Goal: Transaction & Acquisition: Purchase product/service

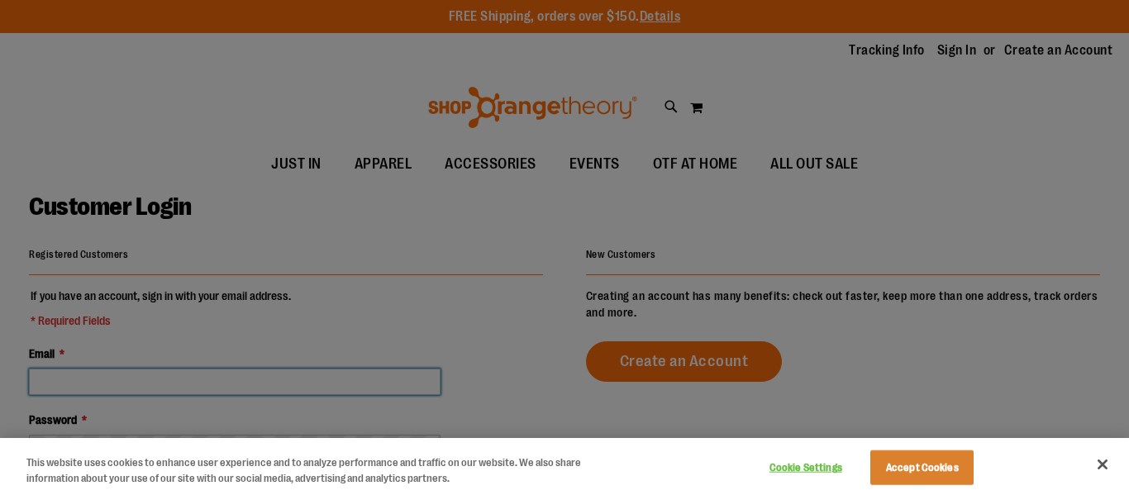
type input "**********"
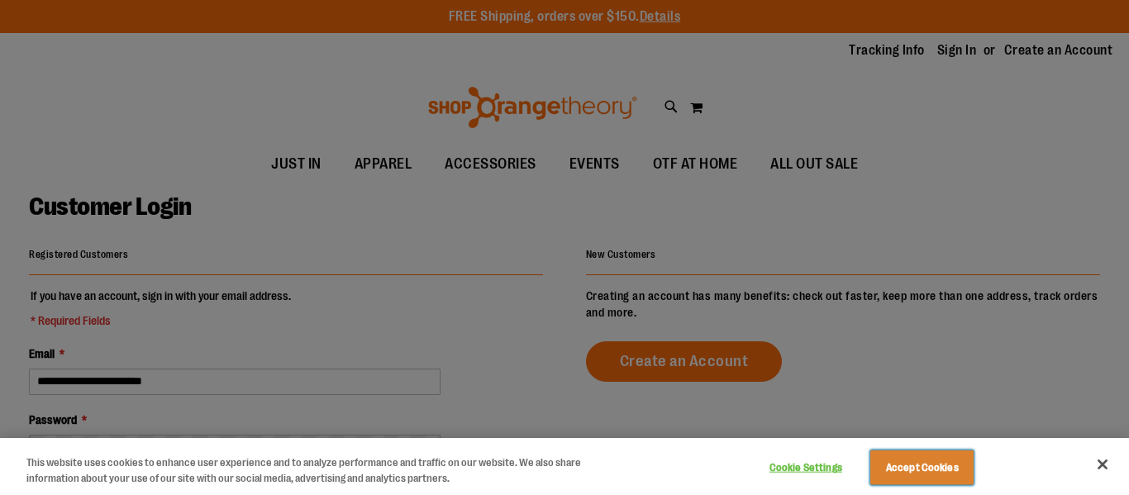
click at [908, 470] on button "Accept Cookies" at bounding box center [921, 467] width 103 height 35
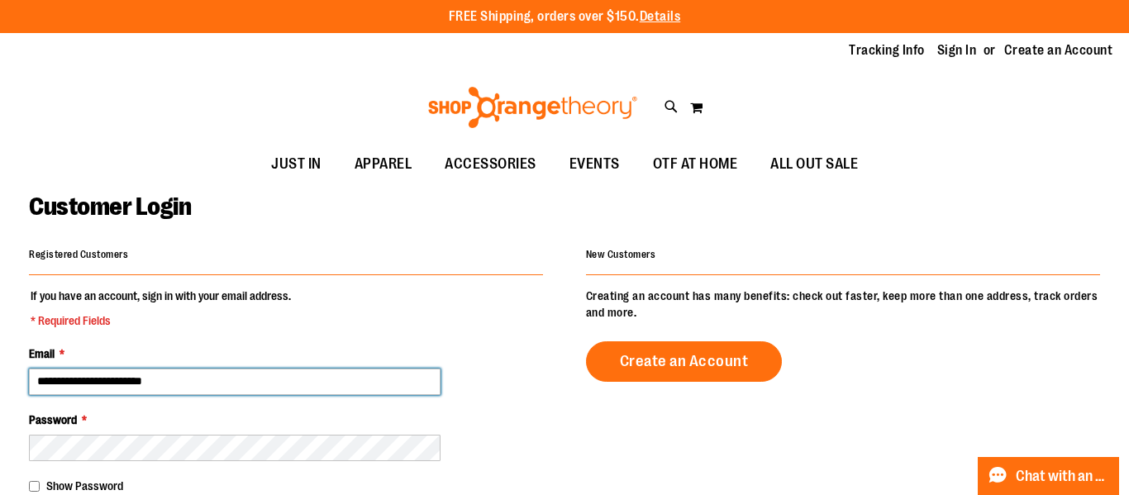
click at [268, 378] on input "**********" at bounding box center [234, 382] width 411 height 26
type input "**********"
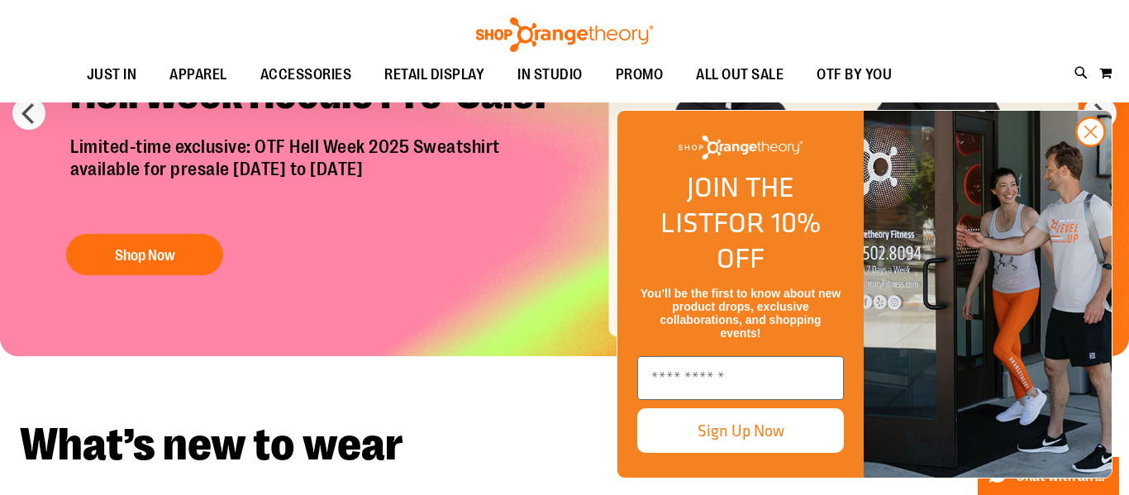
scroll to position [36, 0]
type input "**********"
click at [1092, 145] on circle "Close dialog" at bounding box center [1090, 131] width 27 height 27
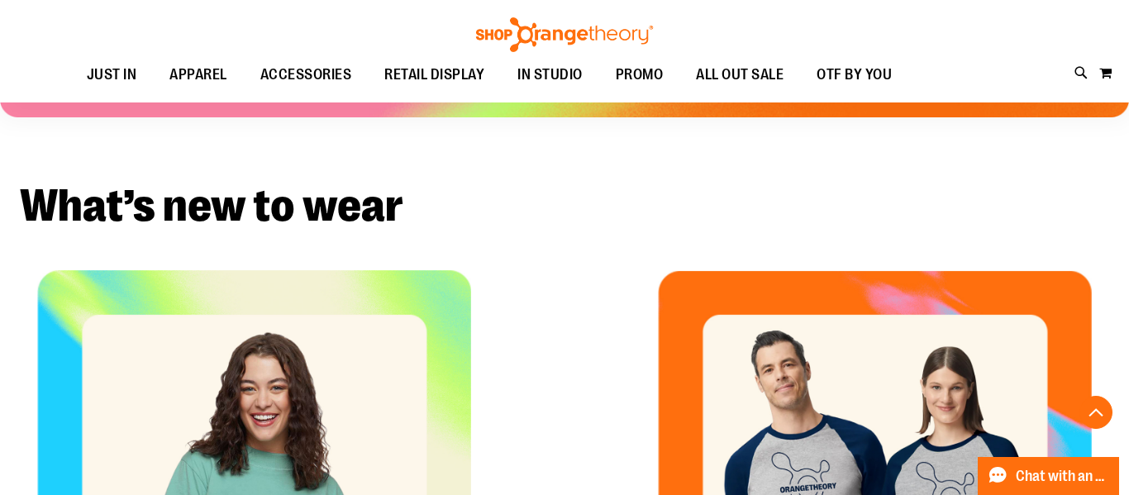
scroll to position [276, 0]
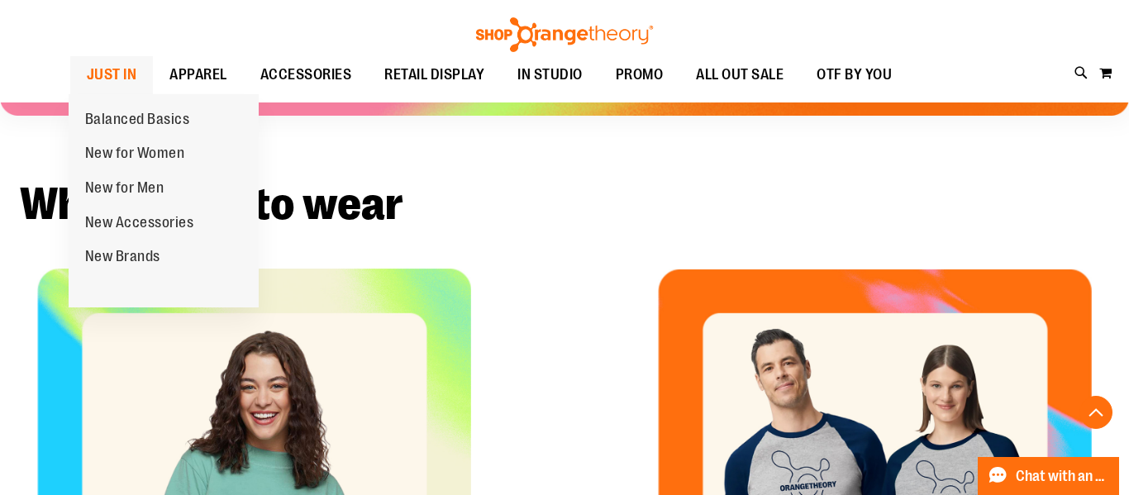
click at [121, 78] on span "JUST IN" at bounding box center [112, 74] width 50 height 37
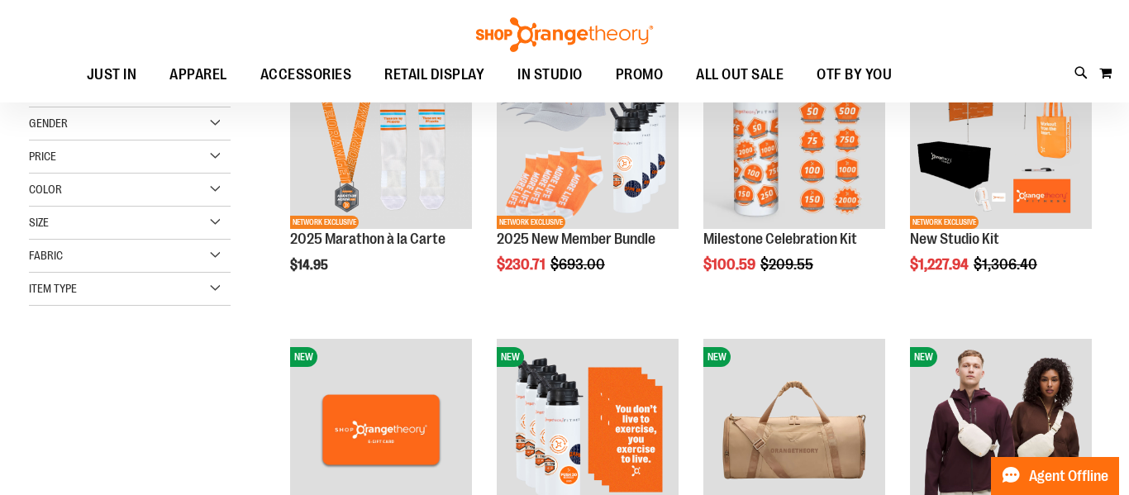
scroll to position [169, 0]
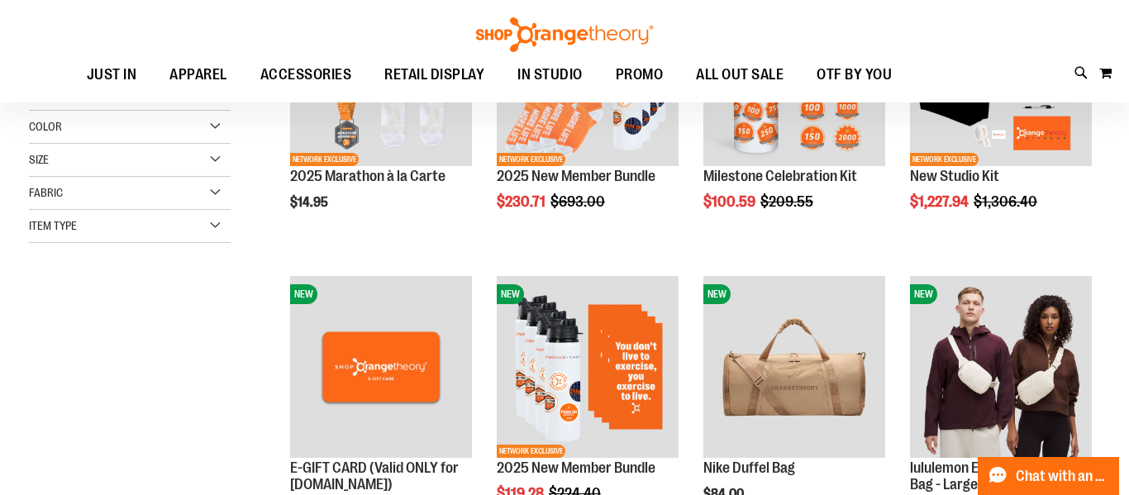
type input "**********"
click at [130, 166] on div "Size" at bounding box center [130, 160] width 202 height 33
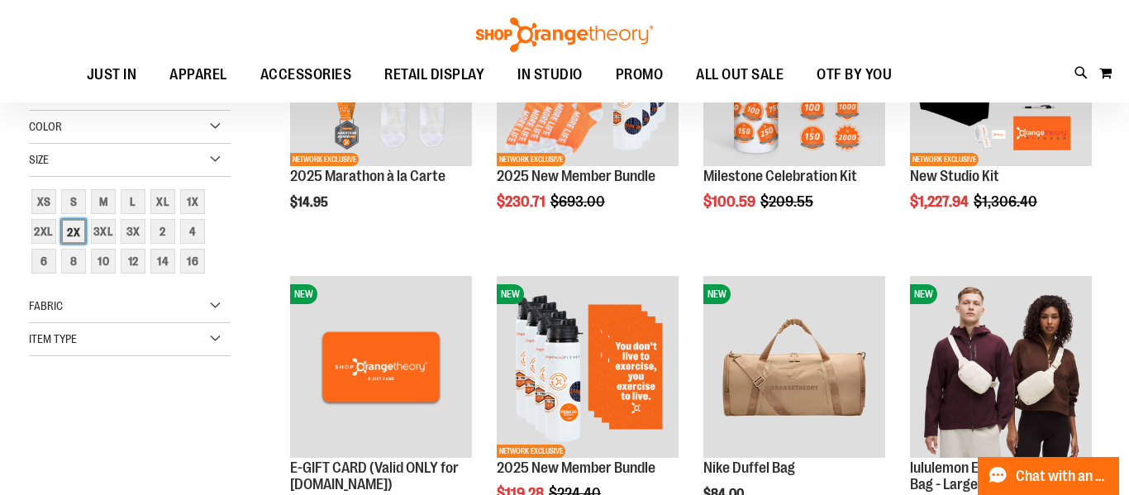
click at [75, 234] on div "2X" at bounding box center [73, 231] width 25 height 25
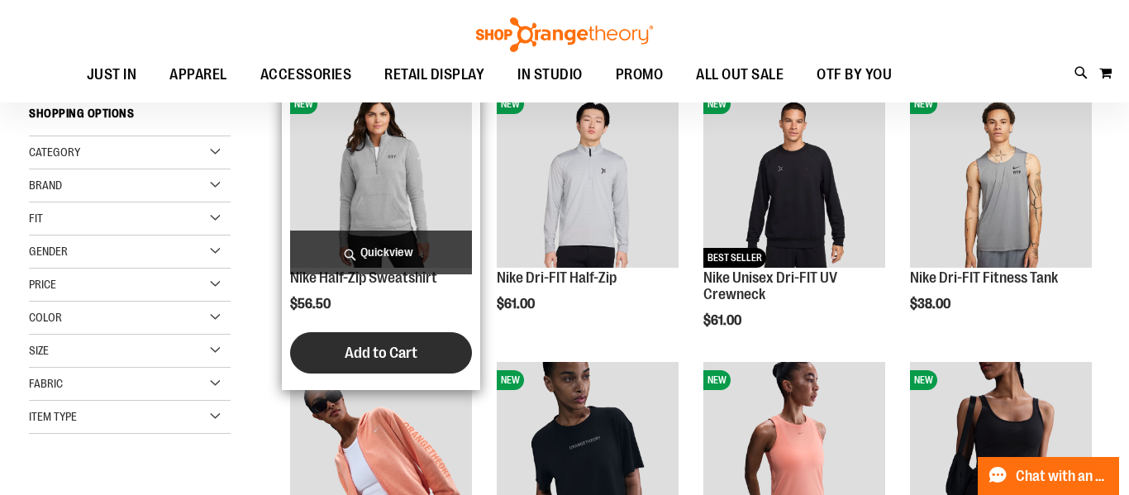
scroll to position [66, 0]
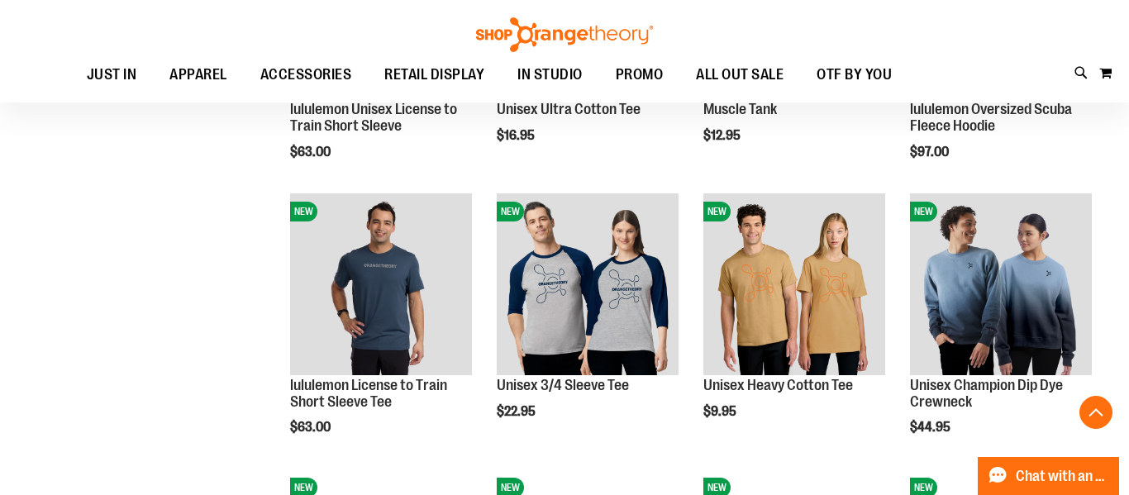
scroll to position [1245, 0]
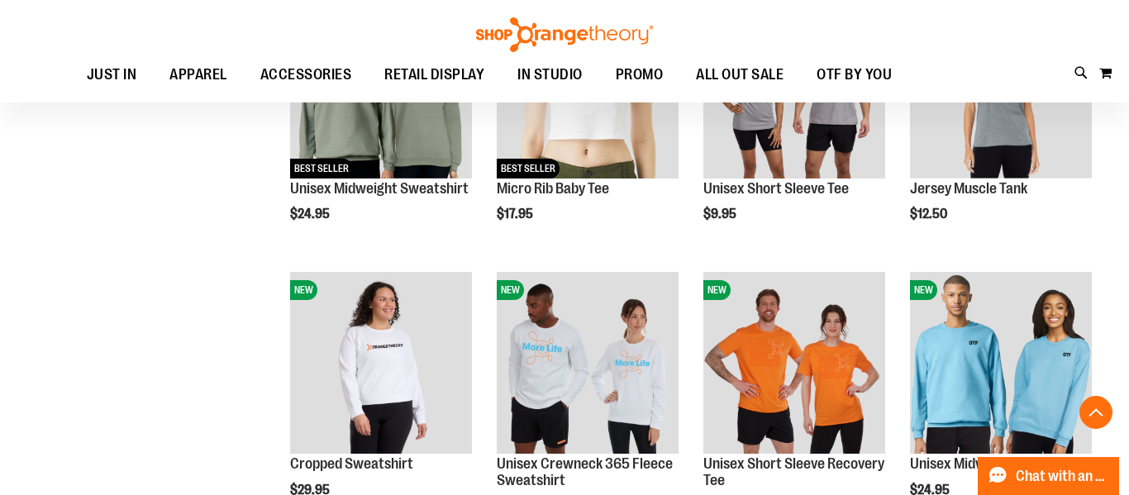
scroll to position [1258, 0]
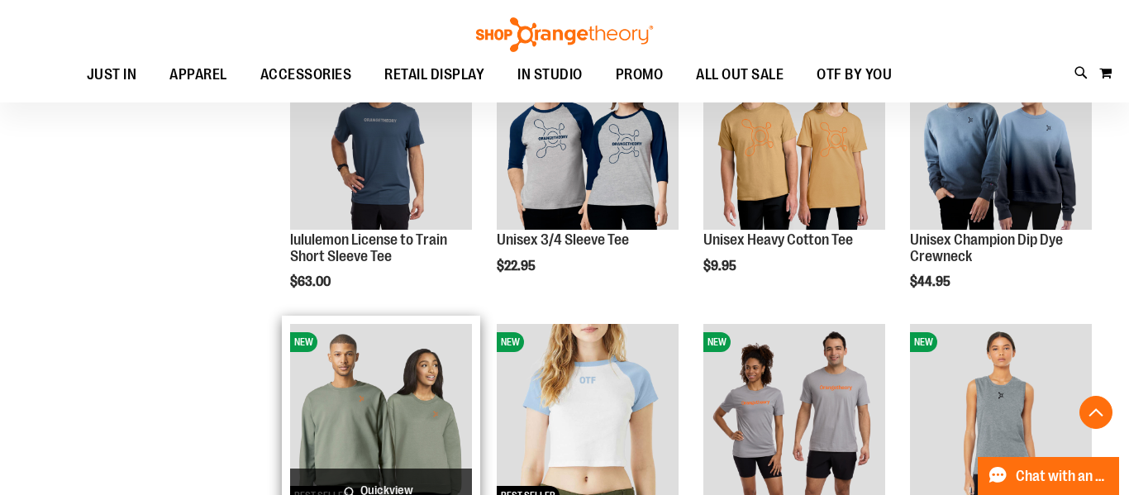
scroll to position [928, 0]
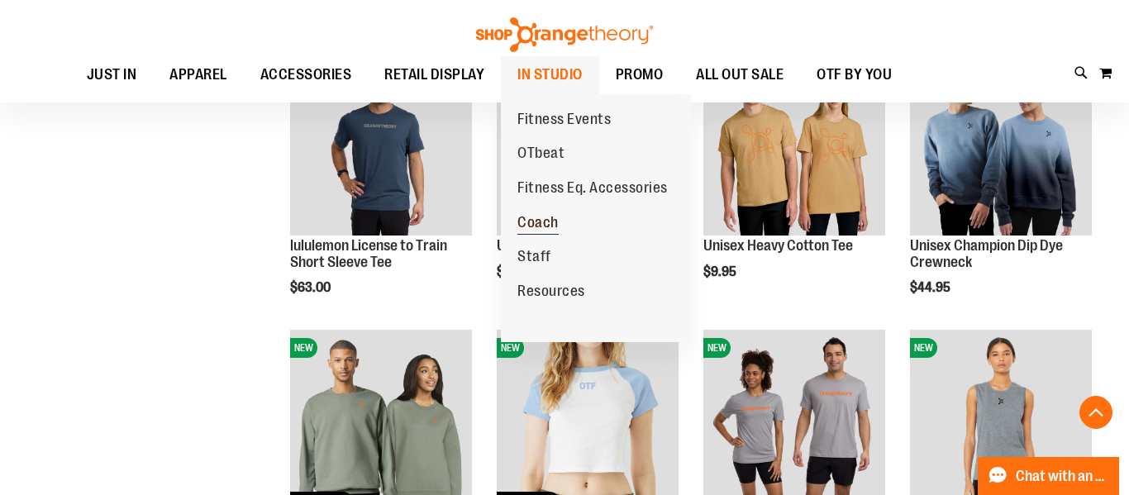
click at [548, 218] on span "Coach" at bounding box center [537, 224] width 41 height 21
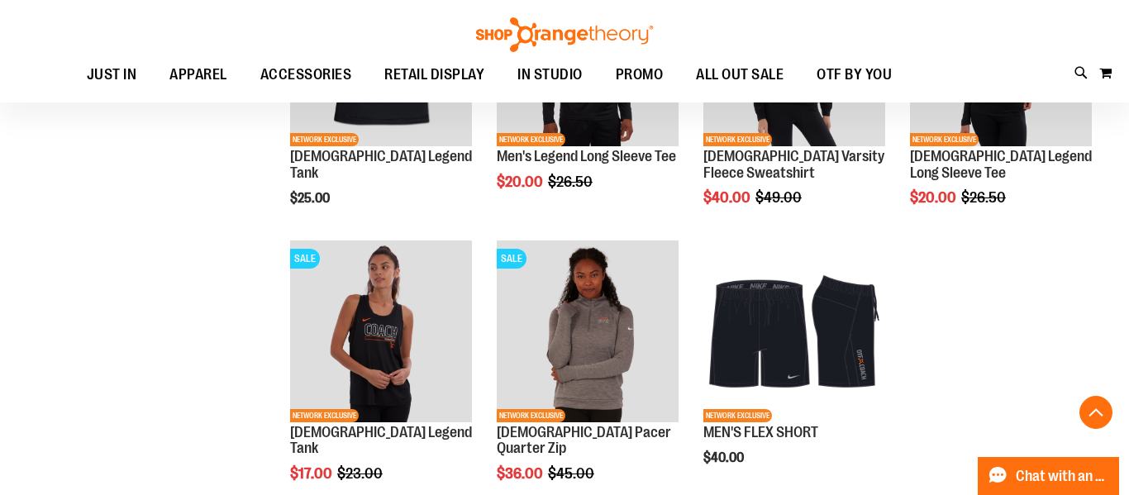
scroll to position [1019, 0]
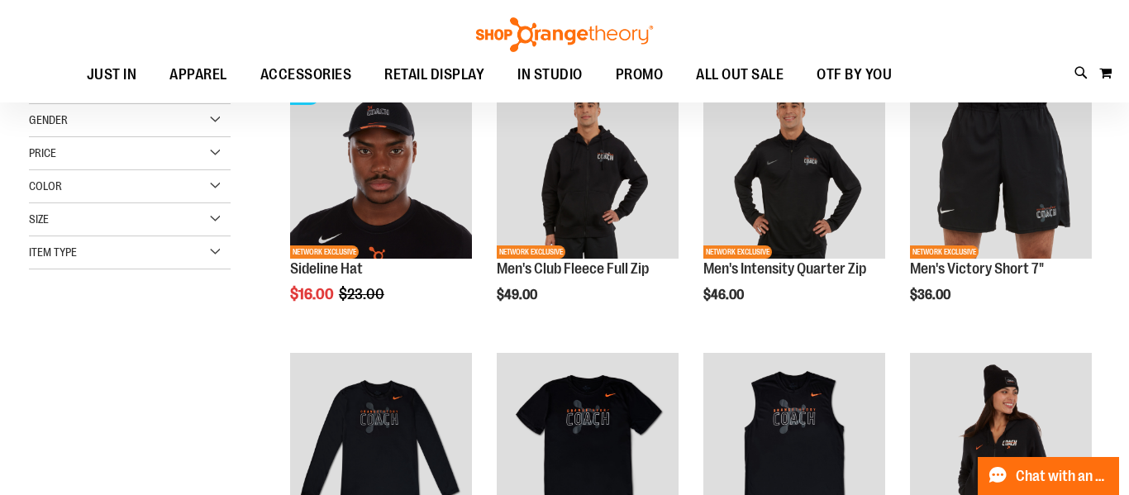
scroll to position [40, 0]
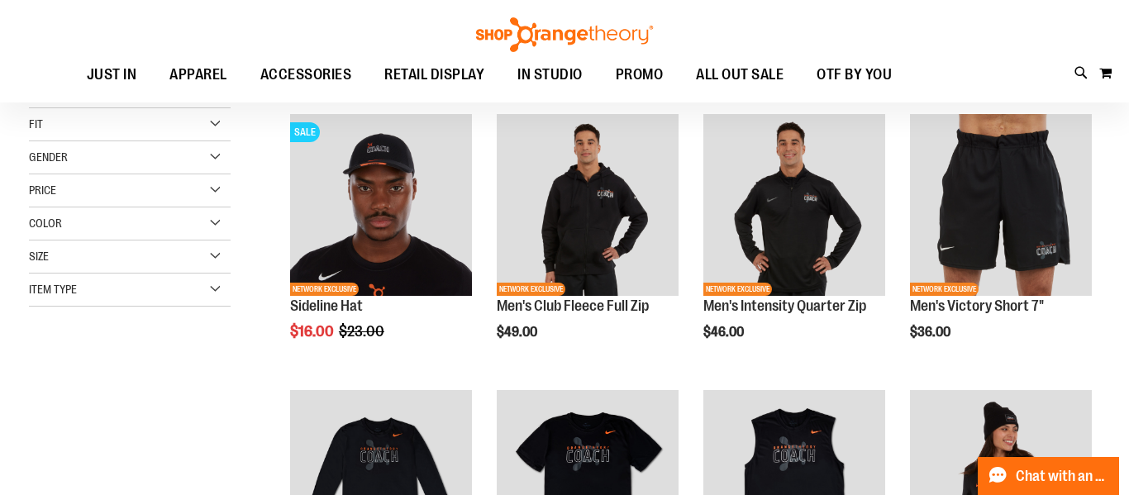
type input "**********"
click at [124, 262] on div "Size" at bounding box center [130, 256] width 202 height 33
click at [200, 295] on div "2XL" at bounding box center [204, 298] width 25 height 25
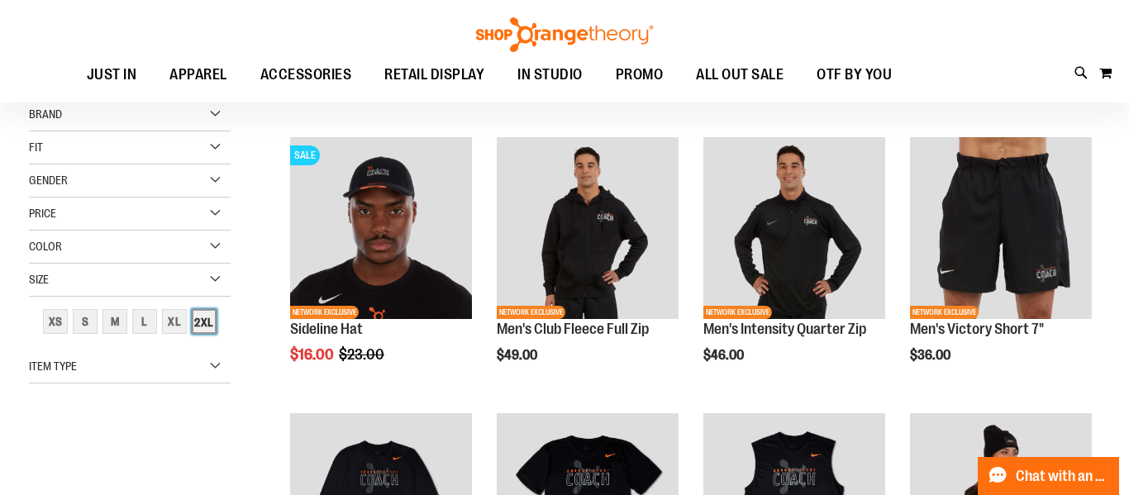
scroll to position [0, 0]
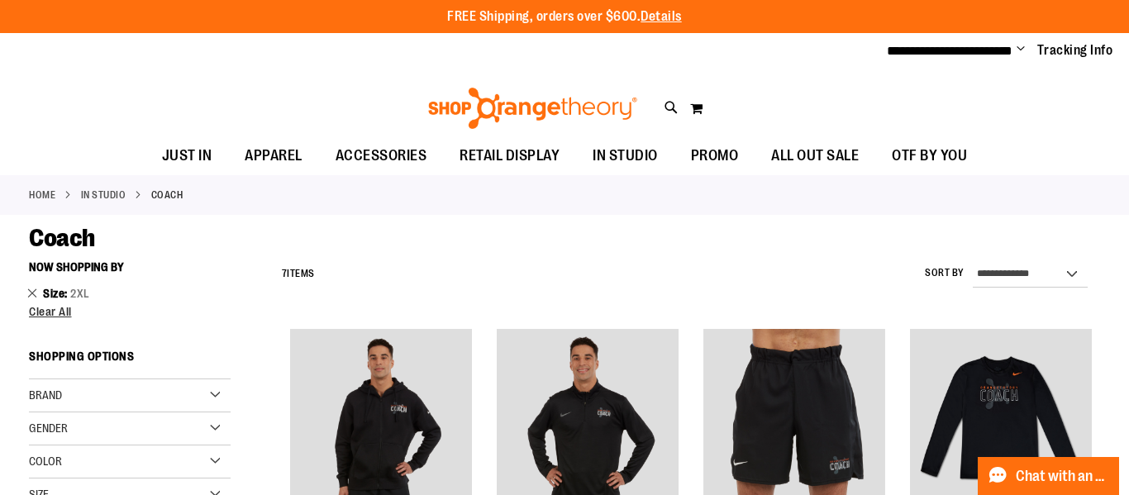
click at [32, 290] on link "Remove This Item" at bounding box center [32, 292] width 11 height 17
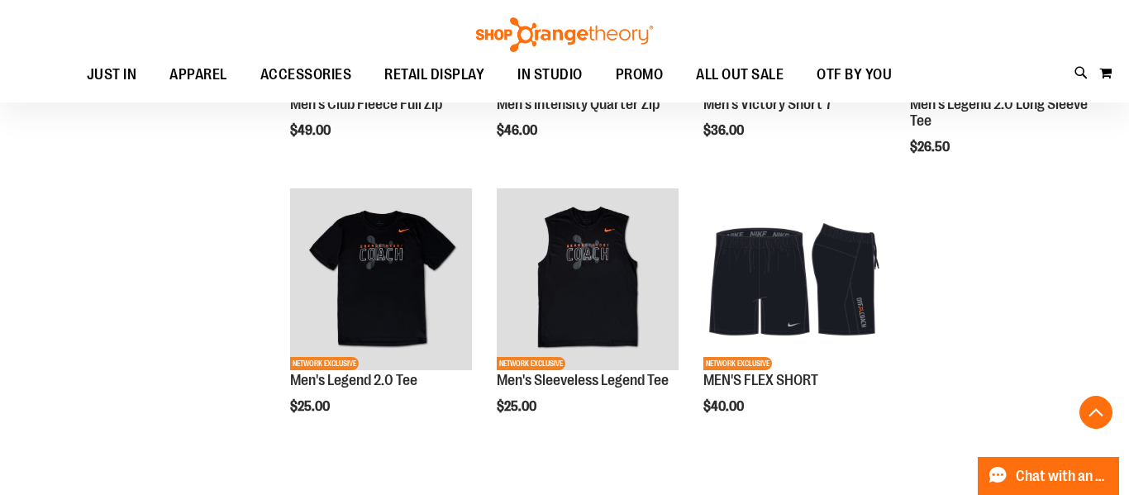
scroll to position [252, 0]
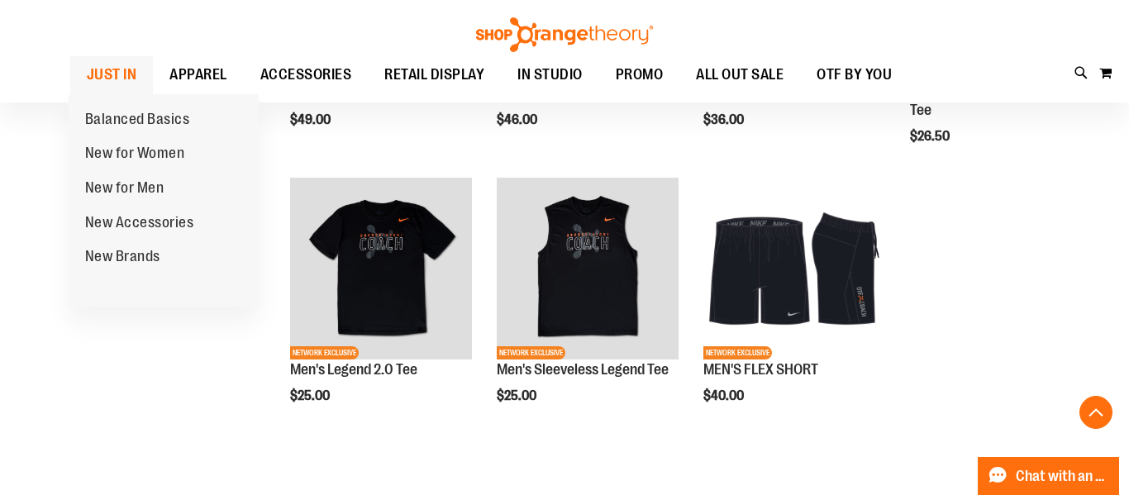
click at [121, 72] on span "JUST IN" at bounding box center [112, 74] width 50 height 37
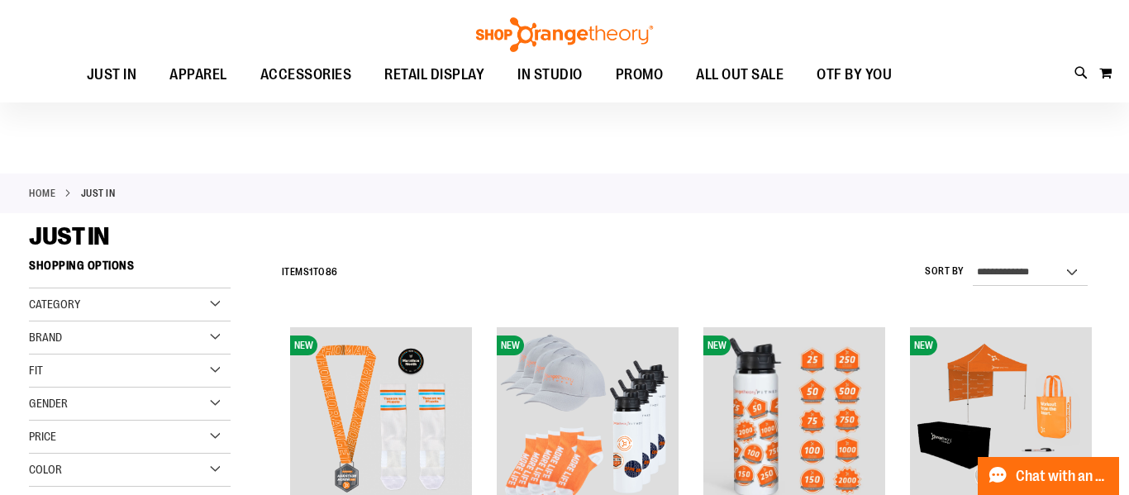
scroll to position [271, 0]
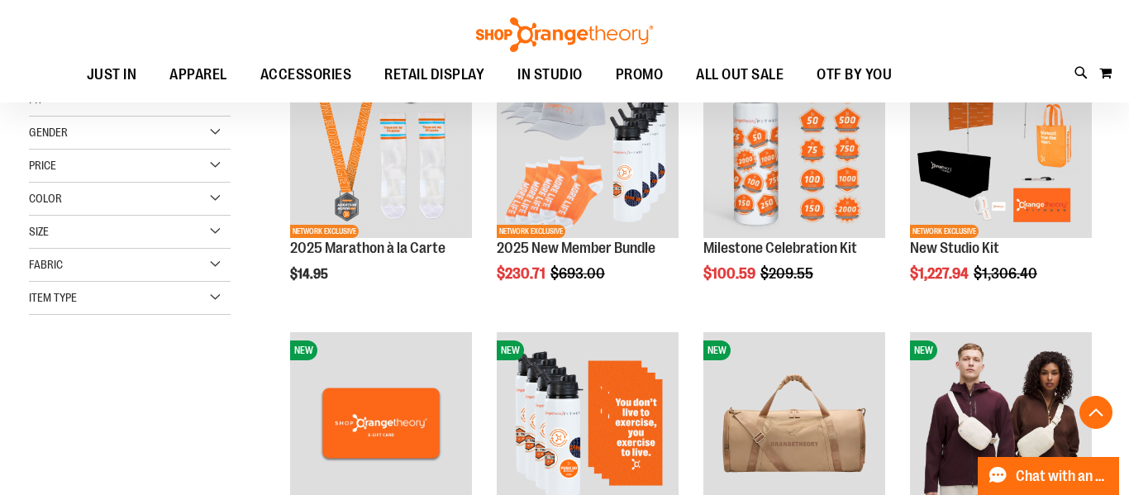
type input "**********"
click at [109, 237] on div "Size" at bounding box center [130, 232] width 202 height 33
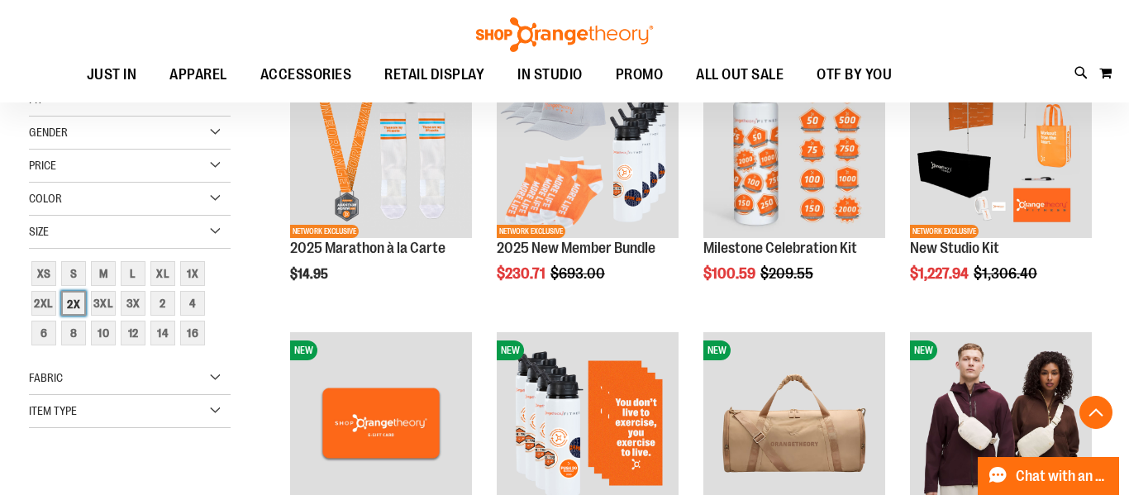
click at [69, 304] on div "2X" at bounding box center [73, 303] width 25 height 25
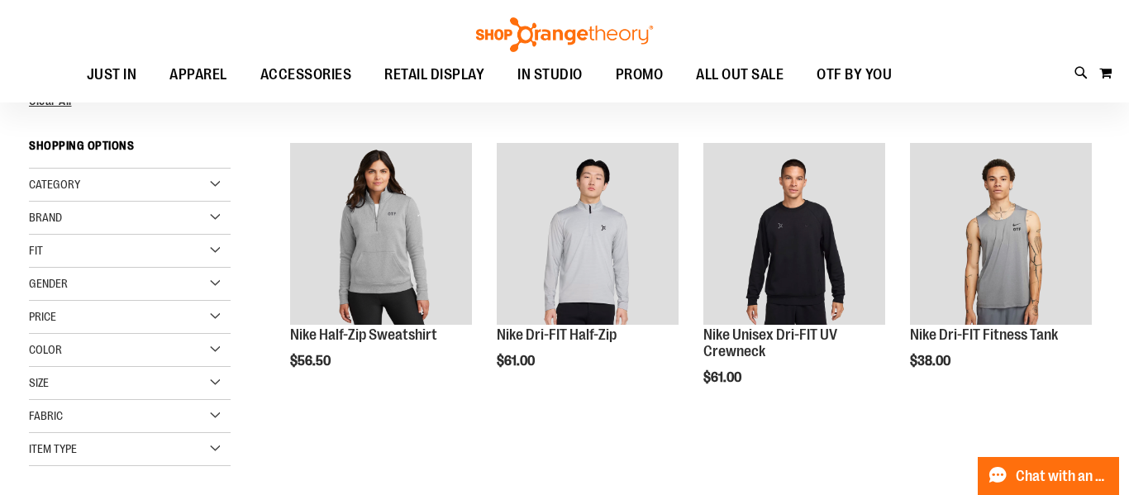
scroll to position [150, 0]
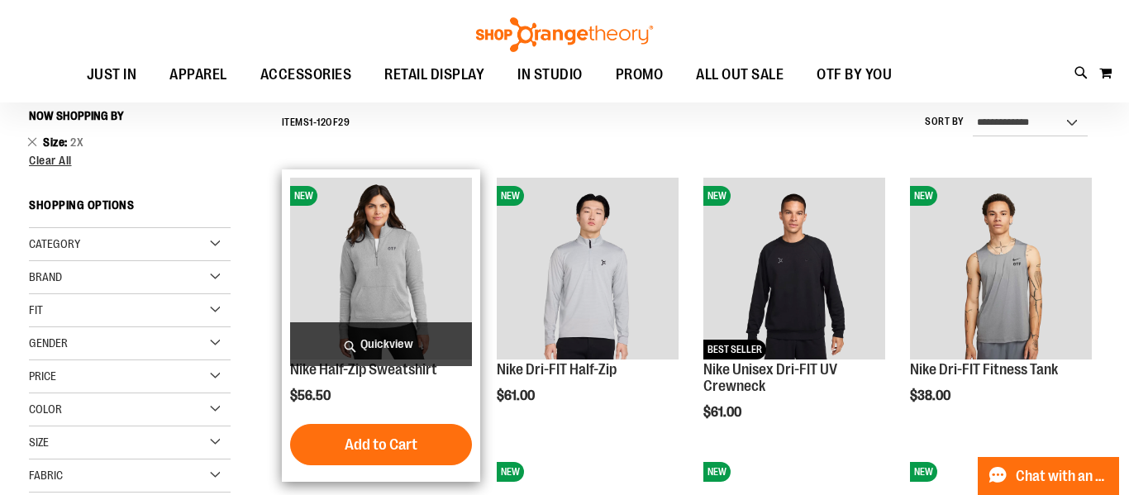
click at [349, 193] on img "product" at bounding box center [381, 269] width 182 height 182
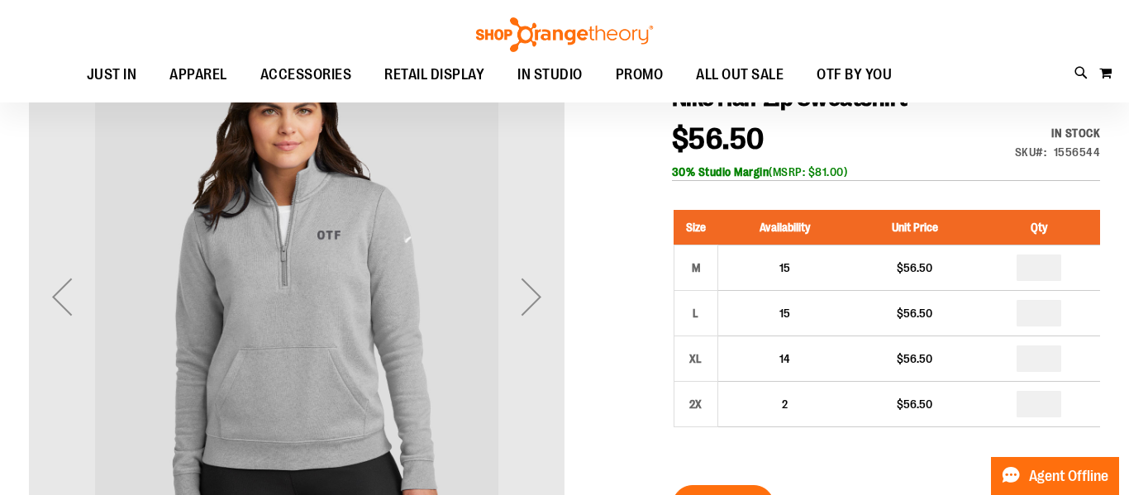
scroll to position [9, 0]
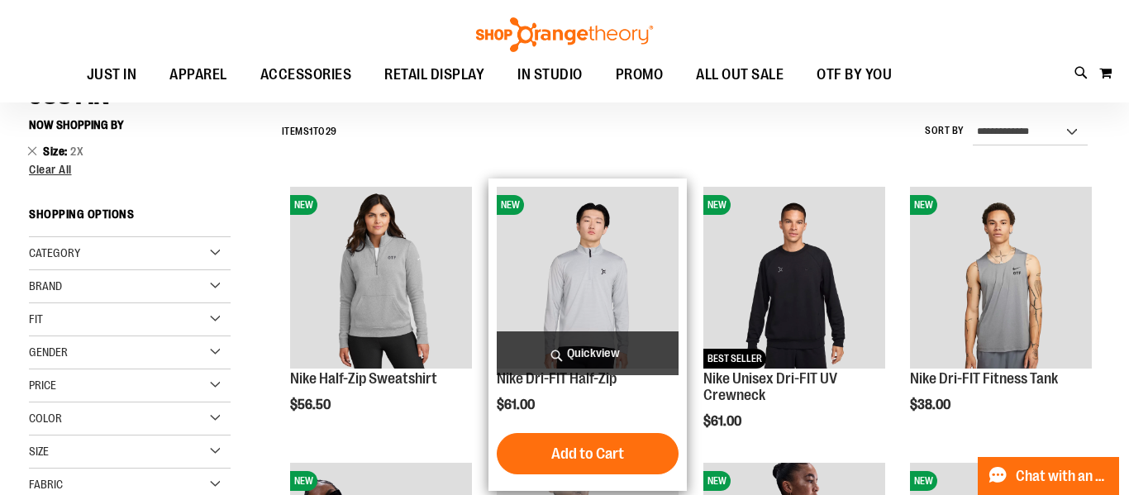
scroll to position [150, 0]
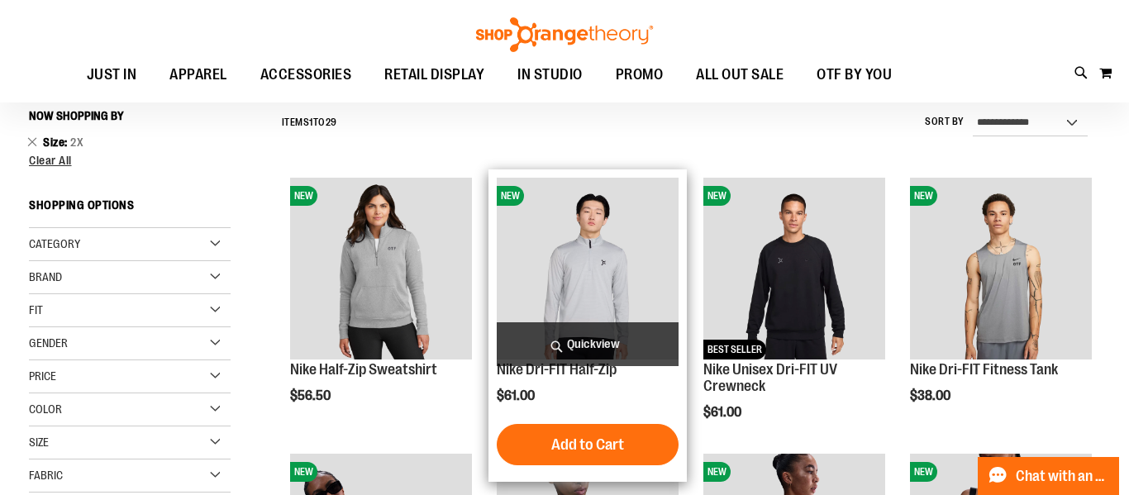
type input "**********"
click at [592, 270] on img "product" at bounding box center [588, 269] width 182 height 182
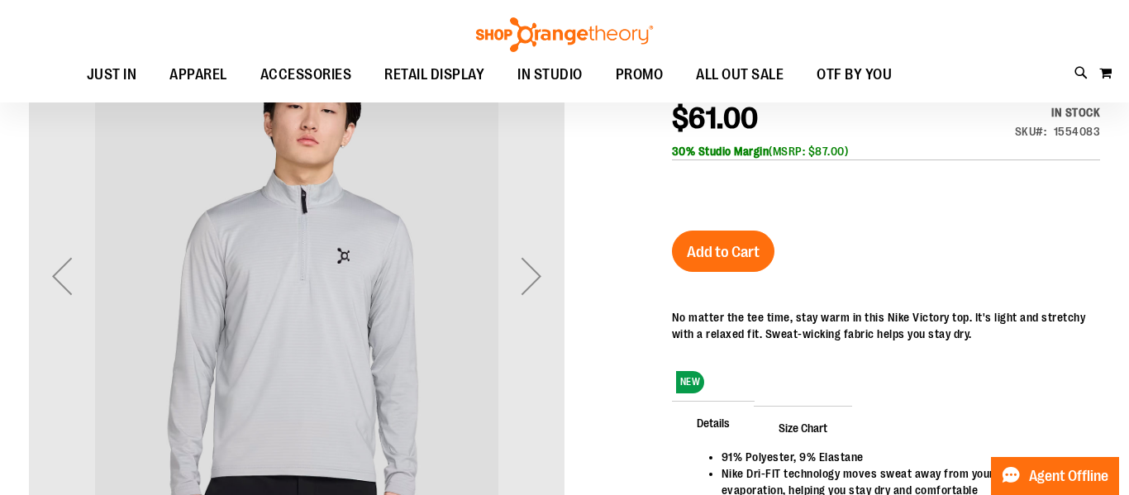
scroll to position [49, 0]
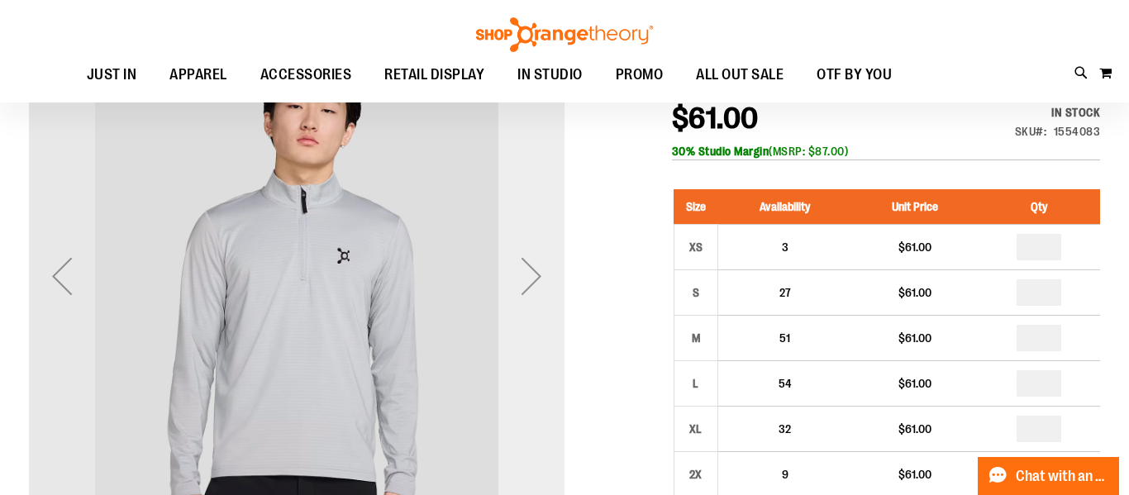
type input "**********"
click at [516, 300] on div "Next" at bounding box center [531, 276] width 66 height 66
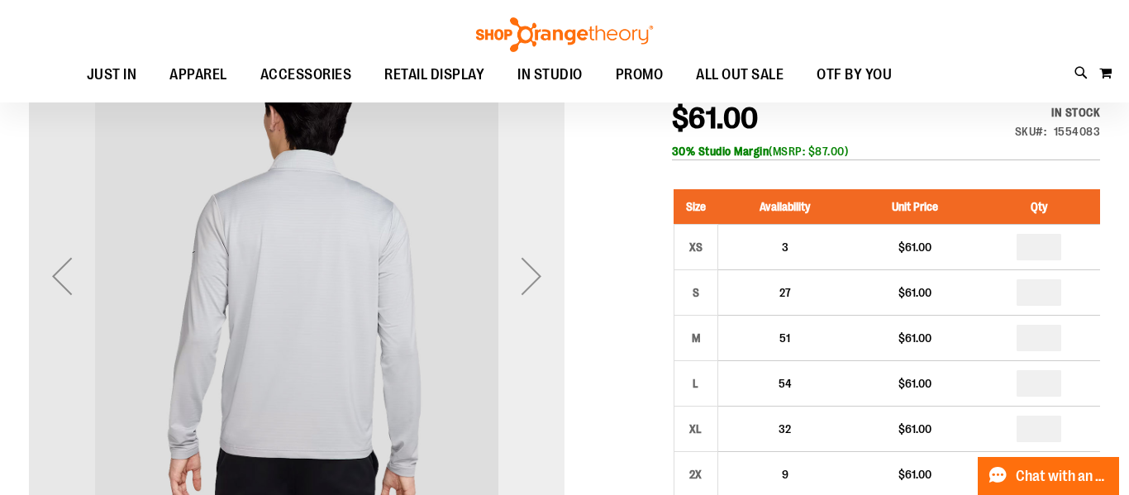
click at [516, 300] on div "Next" at bounding box center [531, 276] width 66 height 66
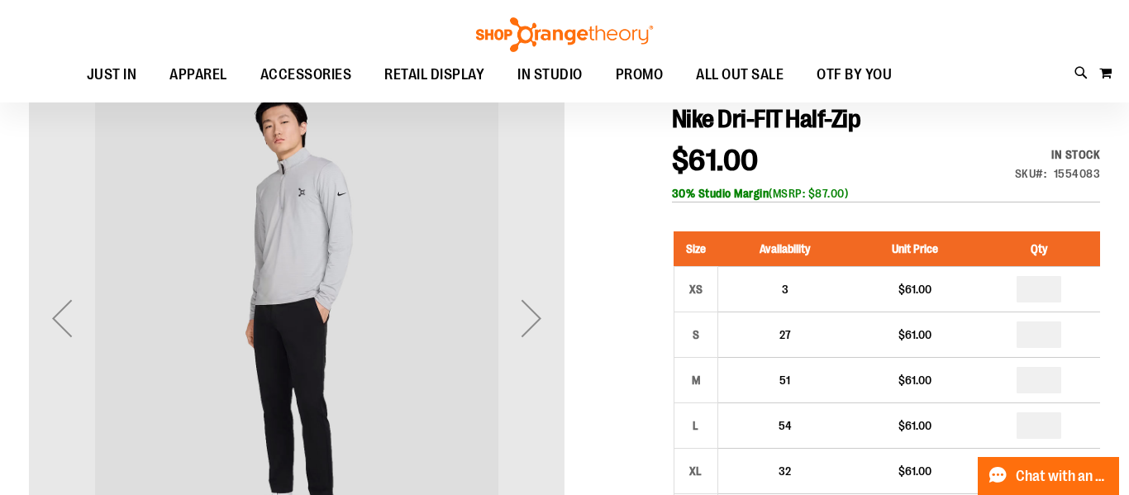
scroll to position [6, 0]
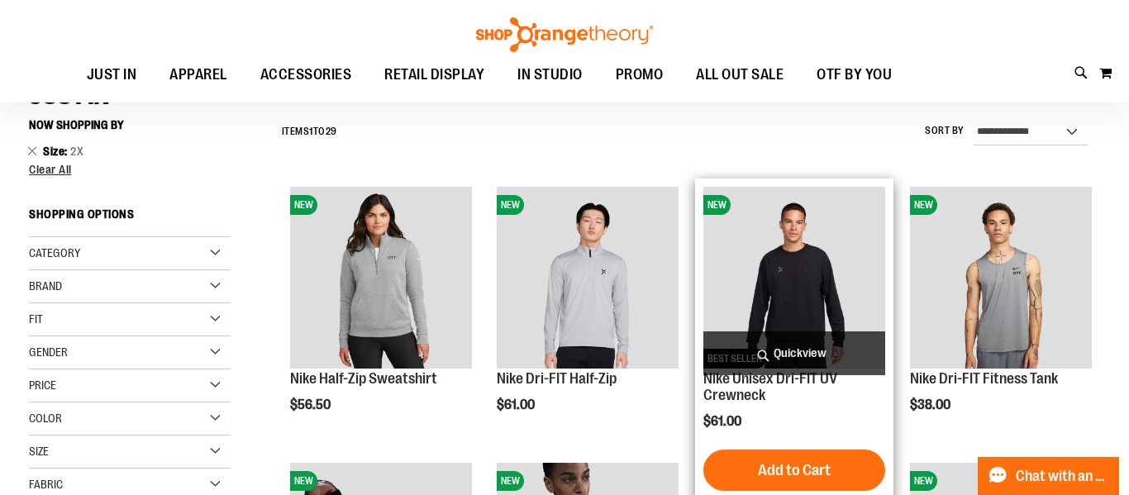
scroll to position [150, 0]
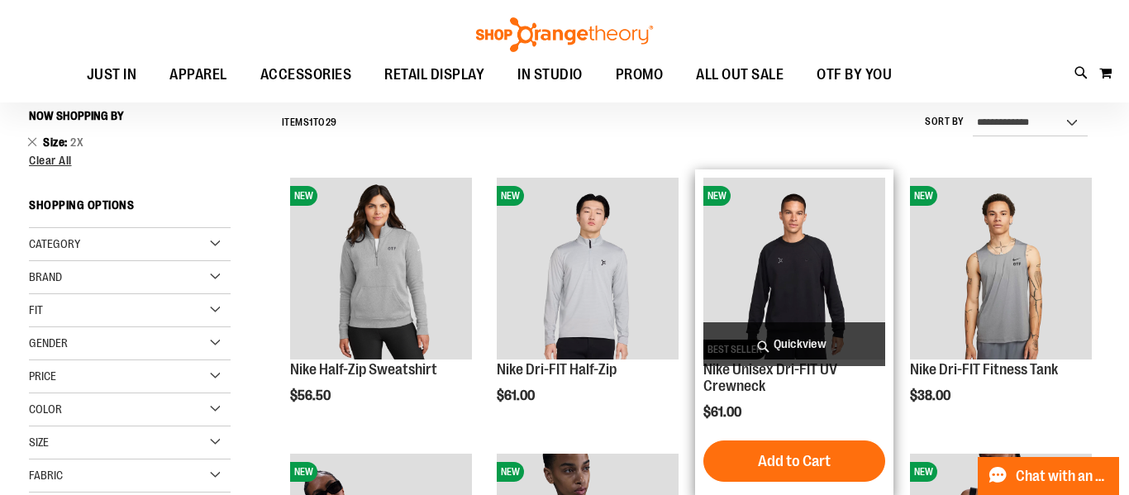
type input "**********"
click at [800, 267] on img "product" at bounding box center [794, 269] width 182 height 182
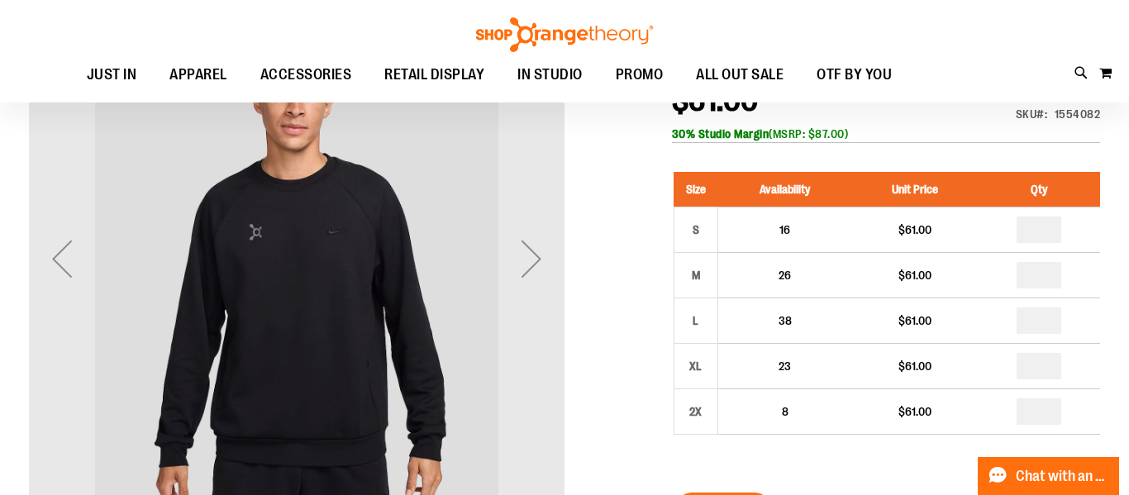
scroll to position [65, 0]
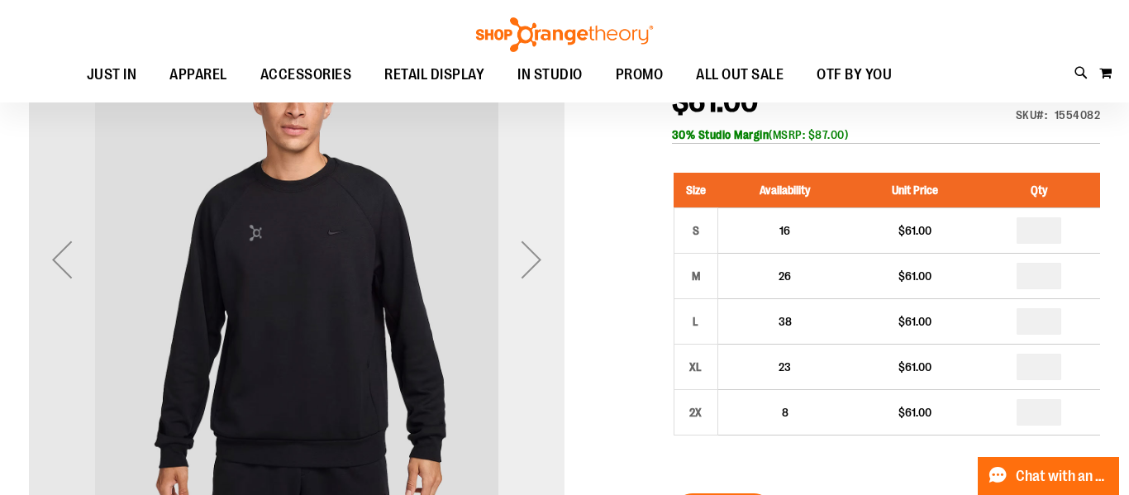
type input "**********"
click at [507, 258] on div "Next" at bounding box center [531, 259] width 66 height 66
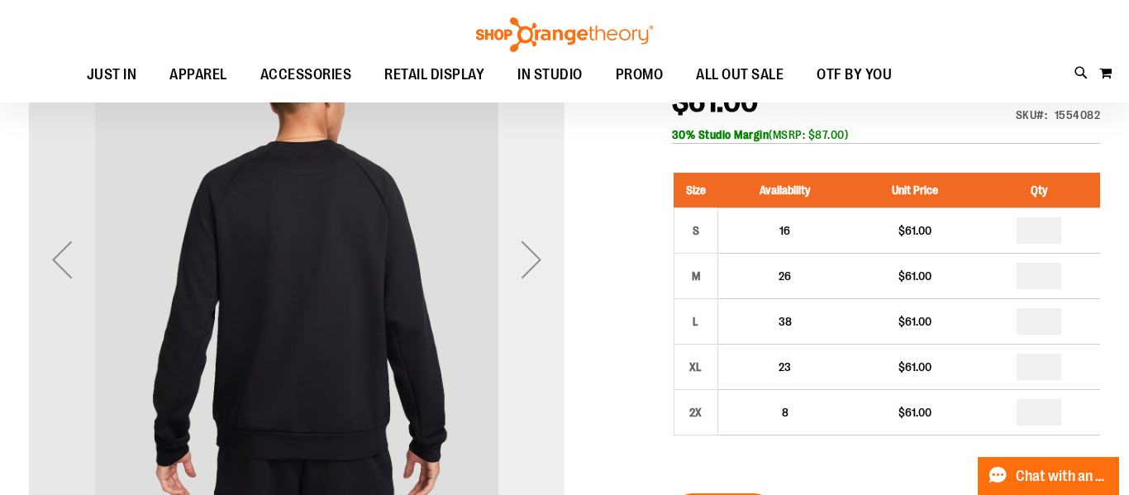
click at [507, 258] on div "Next" at bounding box center [531, 259] width 66 height 66
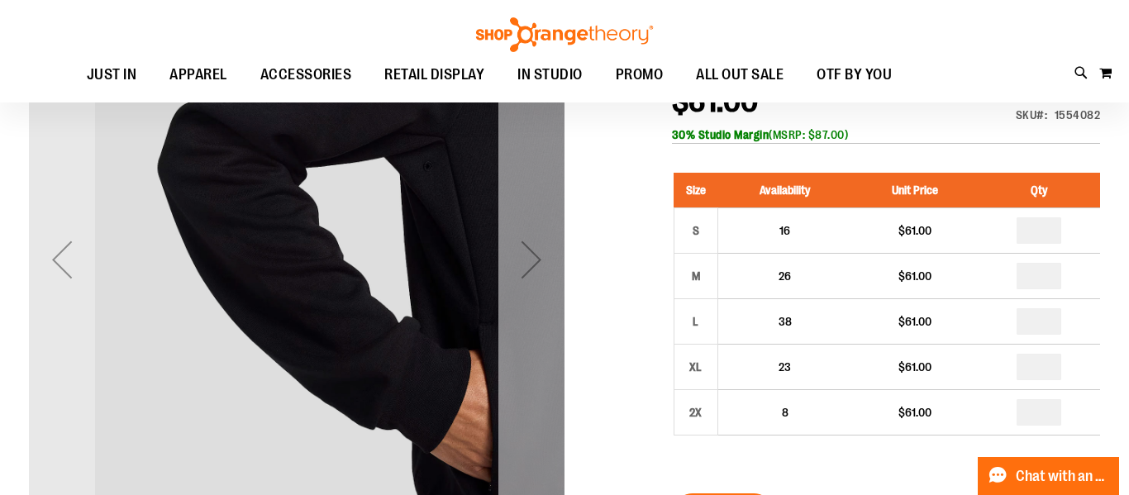
click at [507, 258] on div "Next" at bounding box center [531, 259] width 66 height 66
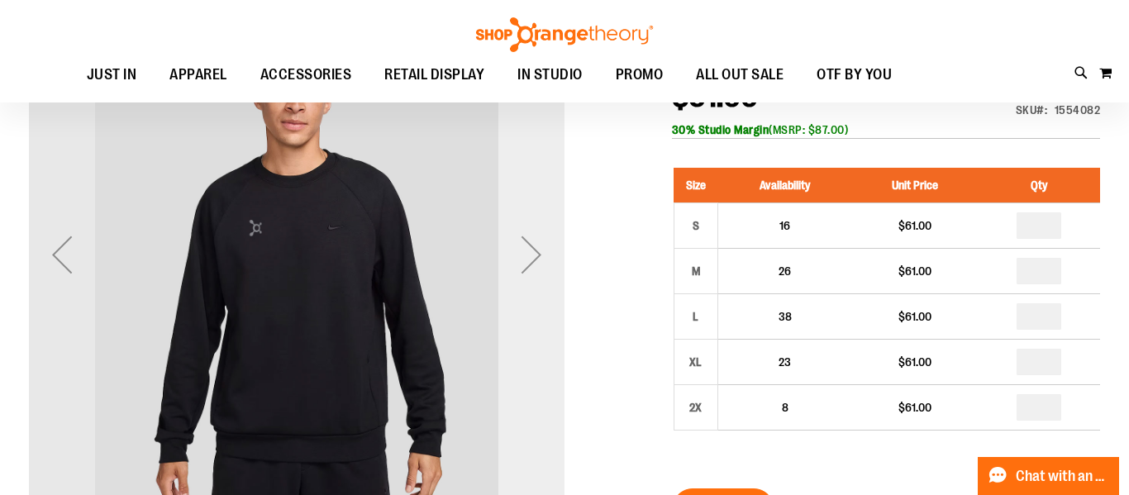
scroll to position [56, 0]
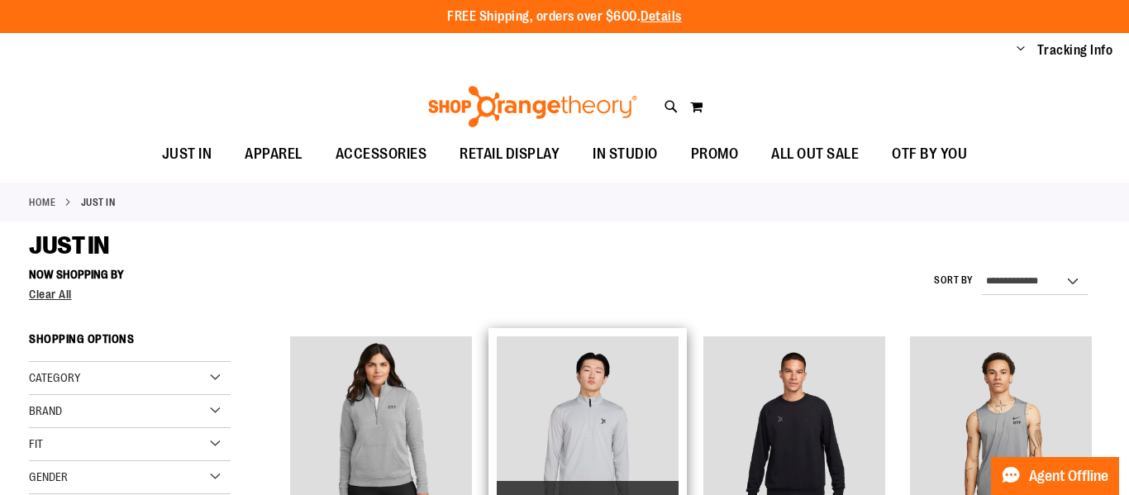
scroll to position [150, 0]
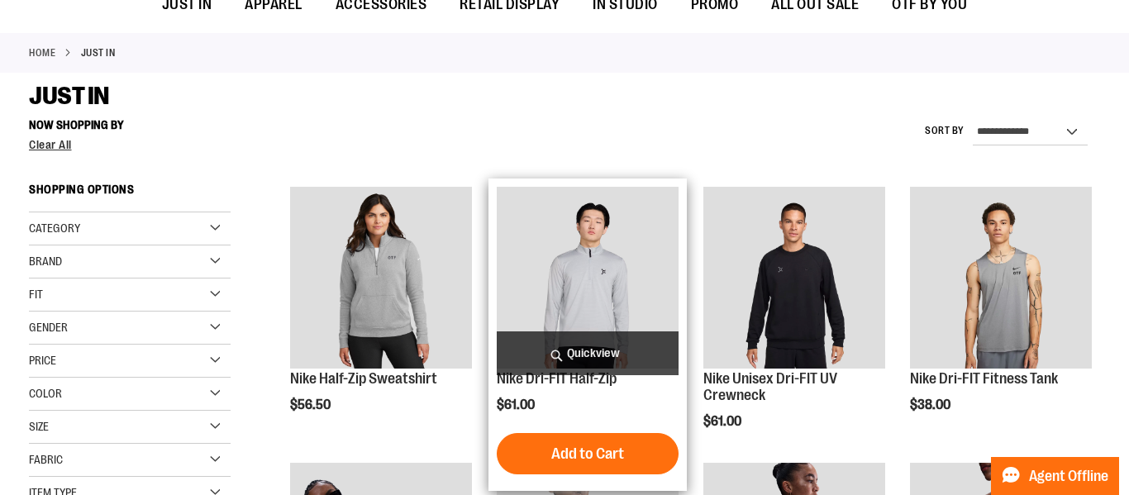
click at [583, 268] on img "product" at bounding box center [588, 278] width 182 height 182
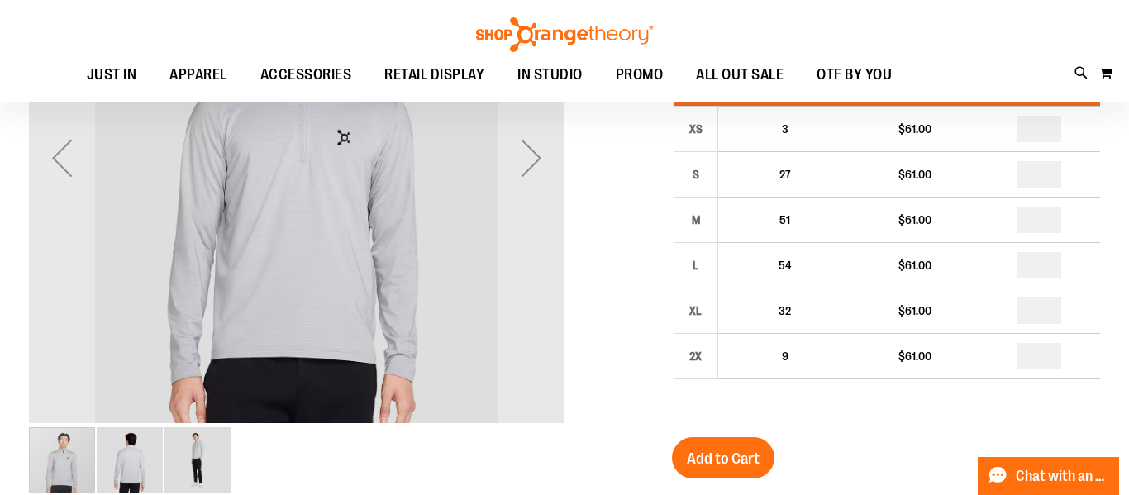
scroll to position [134, 0]
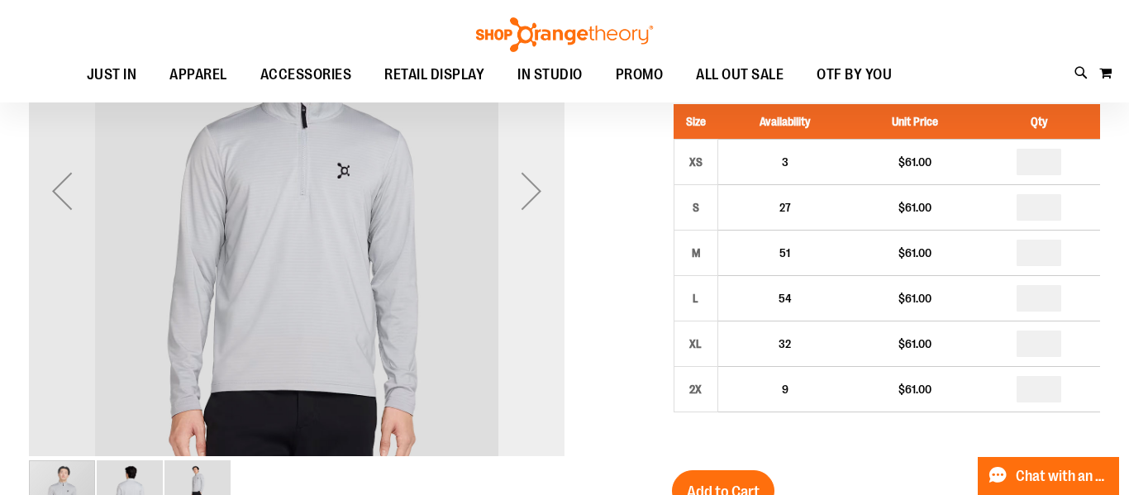
type input "**********"
click at [524, 254] on div "Next" at bounding box center [531, 190] width 66 height 535
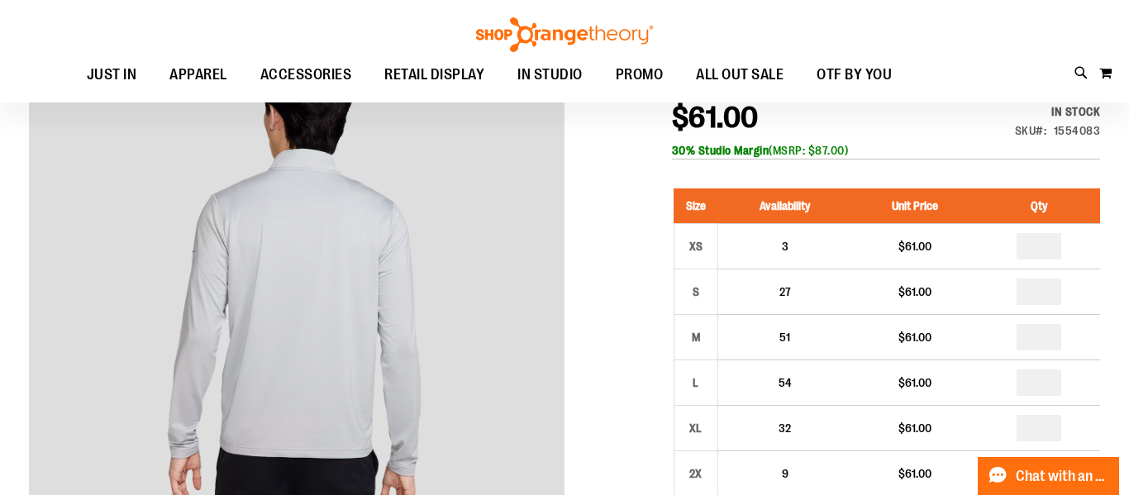
scroll to position [103, 0]
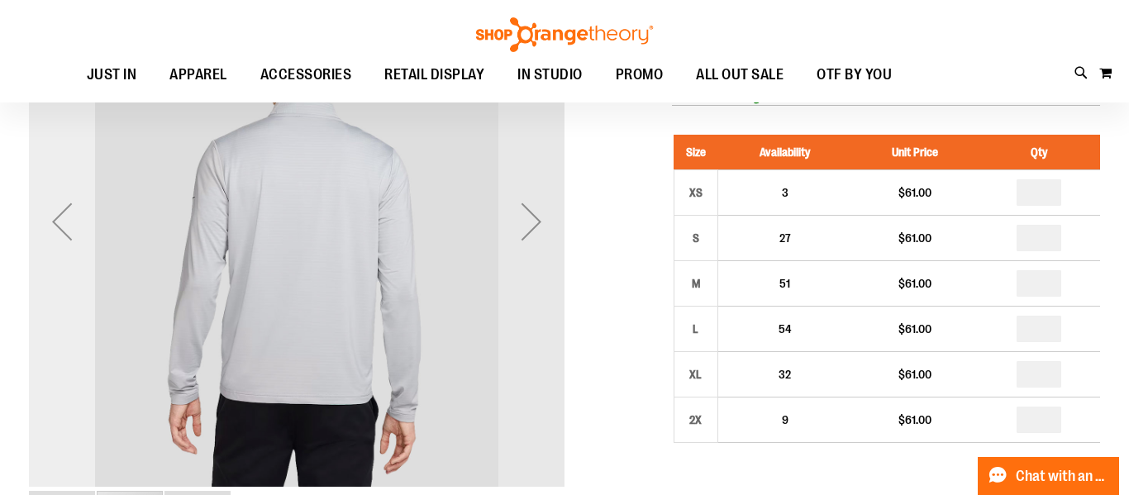
click at [74, 244] on div "Previous" at bounding box center [62, 221] width 66 height 66
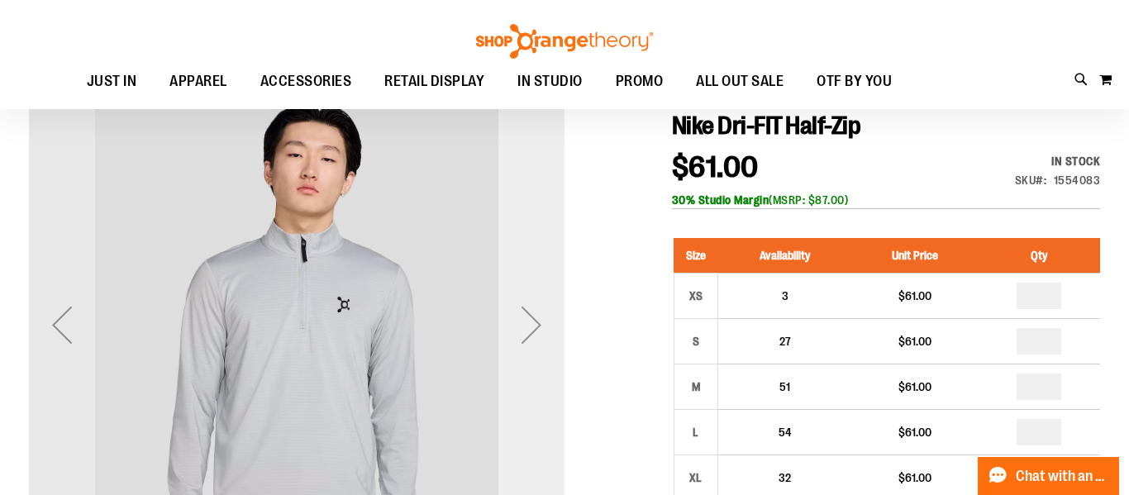
scroll to position [3, 0]
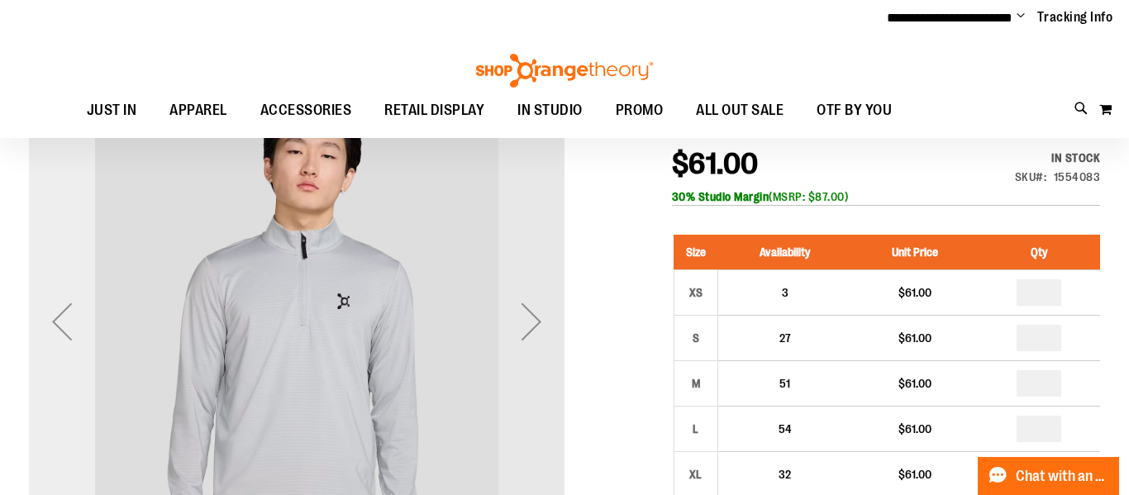
click at [78, 377] on div "Previous" at bounding box center [62, 321] width 66 height 535
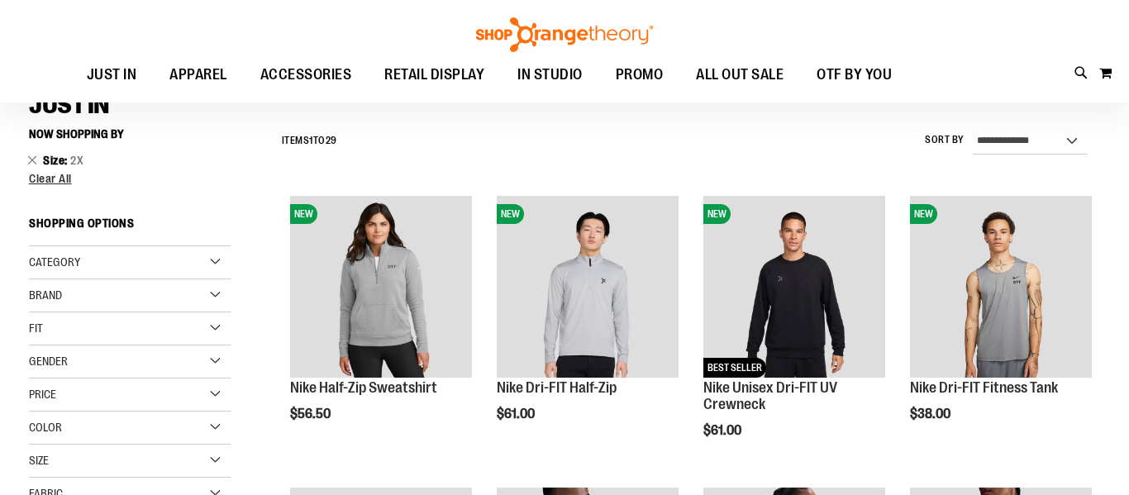
scroll to position [140, 0]
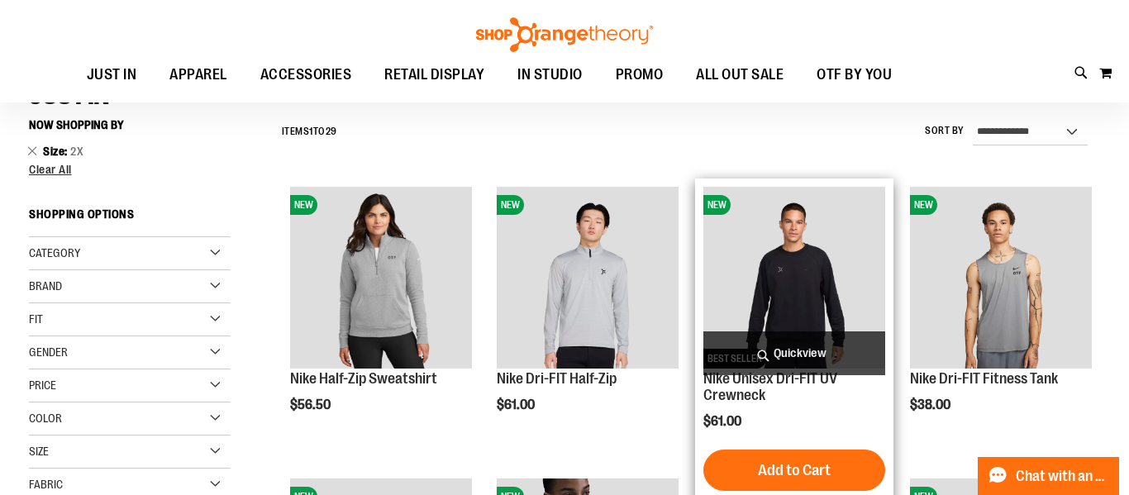
type input "**********"
click at [790, 297] on img "product" at bounding box center [794, 278] width 182 height 182
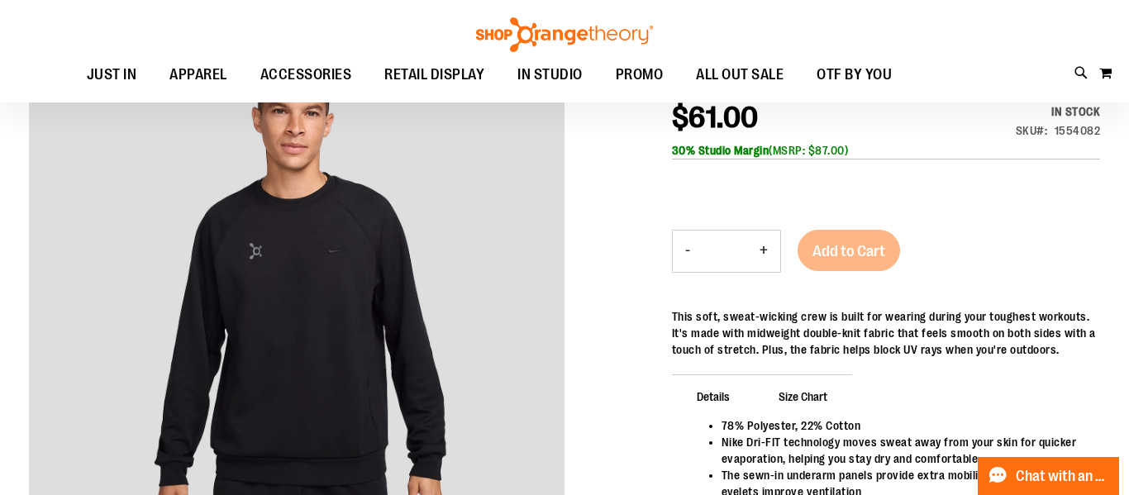
scroll to position [49, 0]
click at [767, 255] on button "+" at bounding box center [763, 251] width 33 height 41
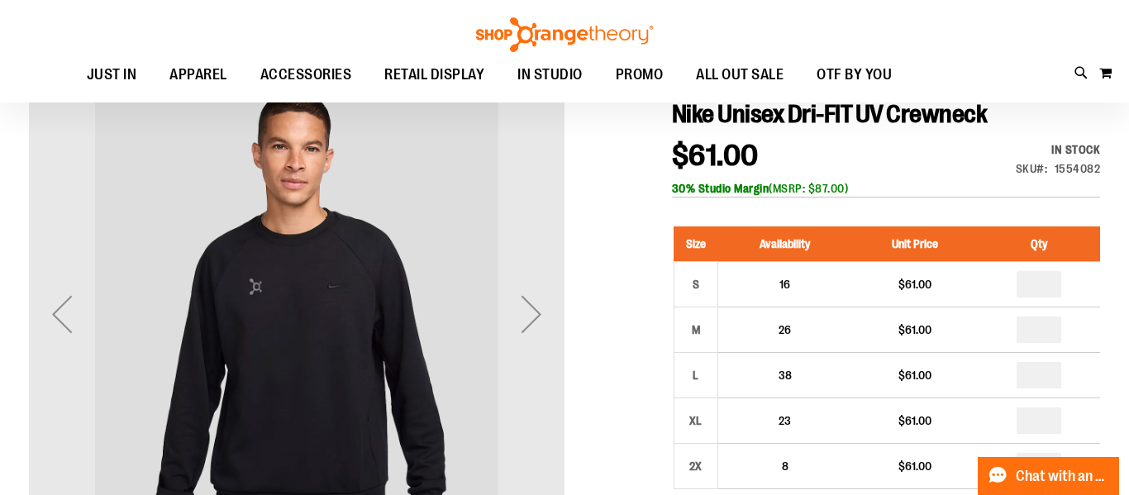
scroll to position [158, 0]
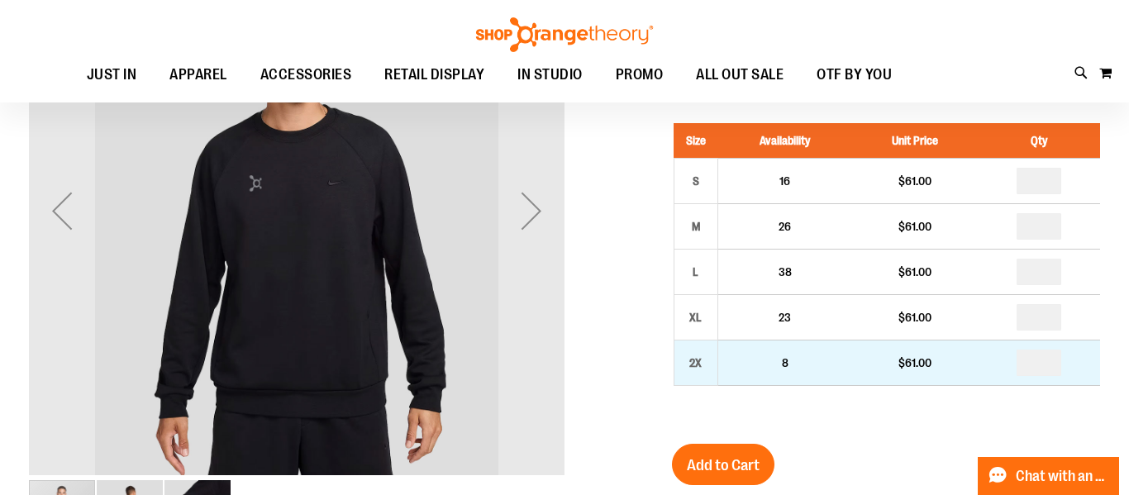
type input "**********"
drag, startPoint x: 825, startPoint y: 350, endPoint x: 802, endPoint y: 364, distance: 26.6
click at [802, 364] on td "8" at bounding box center [784, 362] width 134 height 45
click at [1045, 369] on input "*" at bounding box center [1038, 363] width 45 height 26
type input "*"
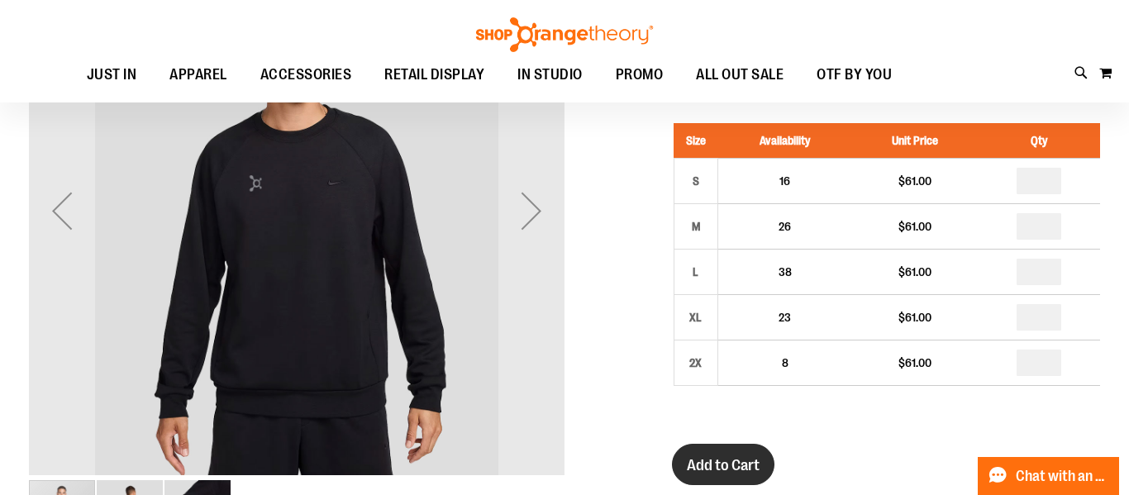
click at [723, 471] on span "Add to Cart" at bounding box center [723, 465] width 73 height 18
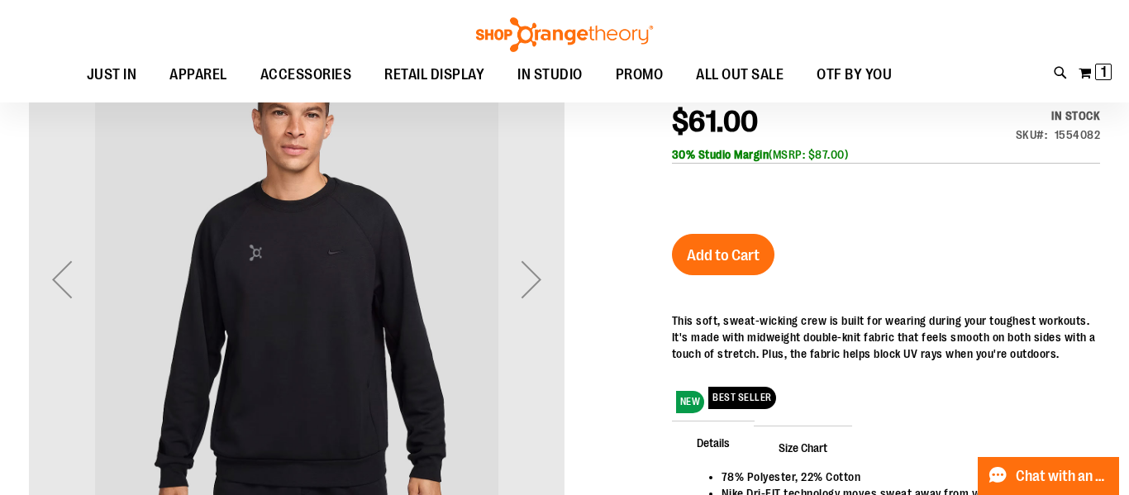
scroll to position [219, 0]
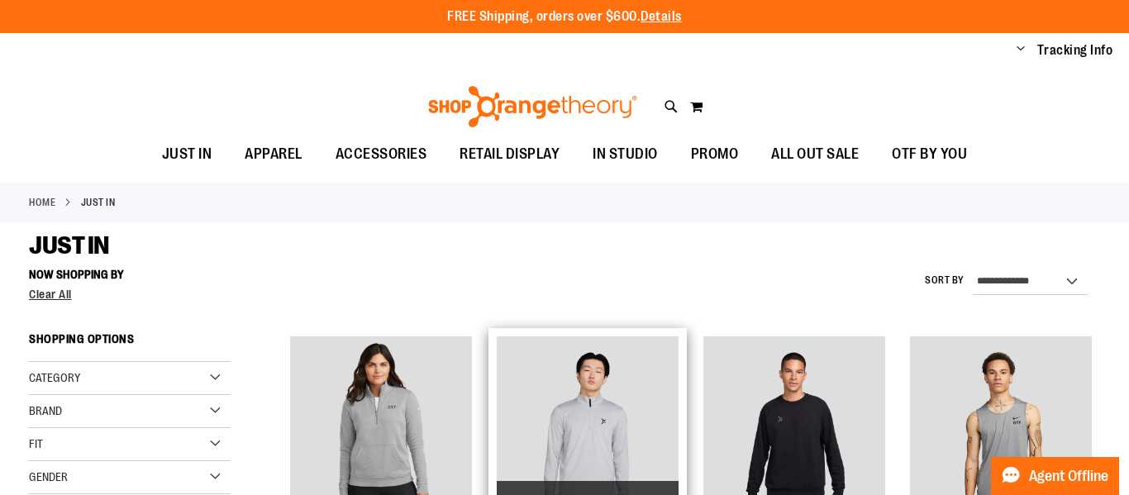
scroll to position [140, 0]
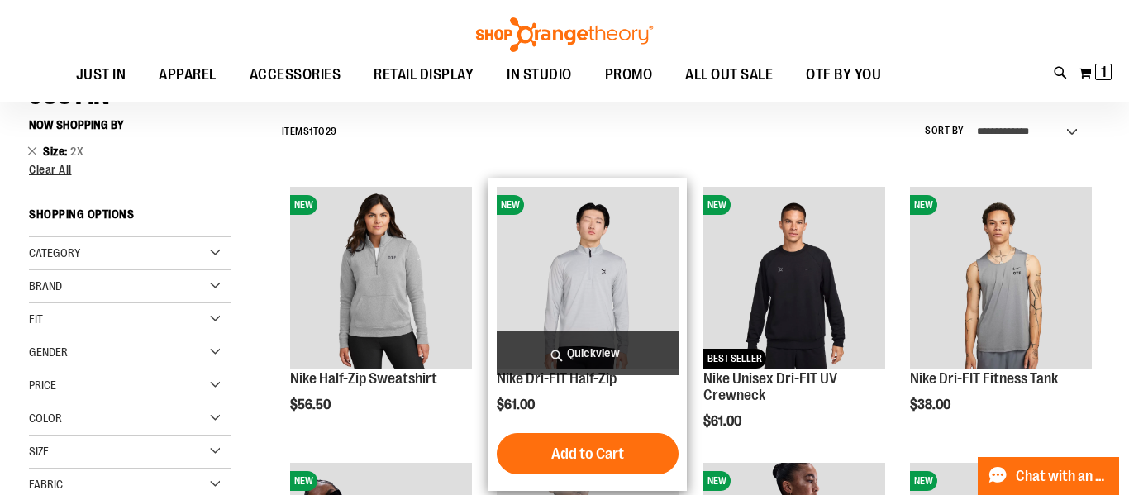
click at [568, 289] on img "product" at bounding box center [588, 278] width 182 height 182
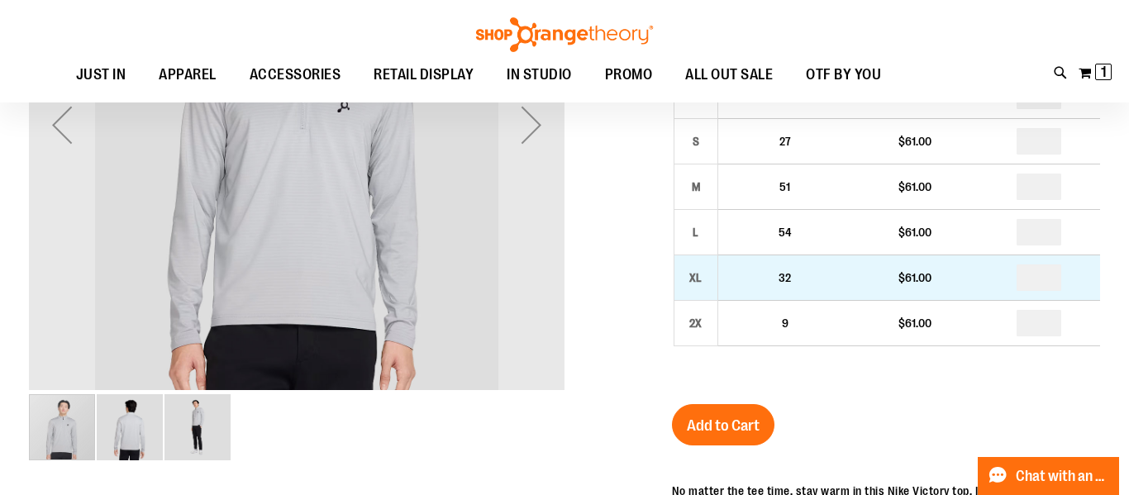
scroll to position [178, 0]
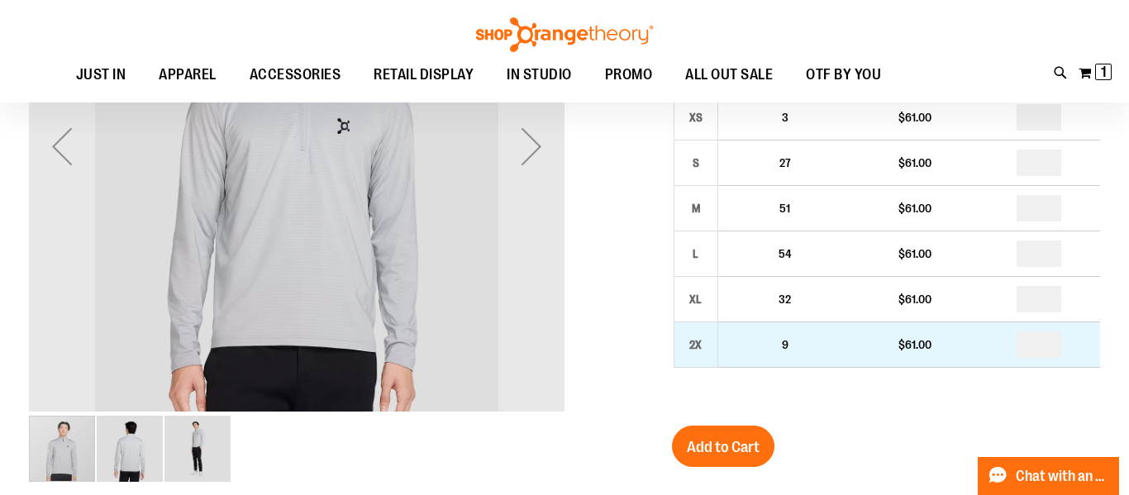
type input "**********"
click at [1045, 339] on input "*" at bounding box center [1038, 344] width 45 height 26
type input "*"
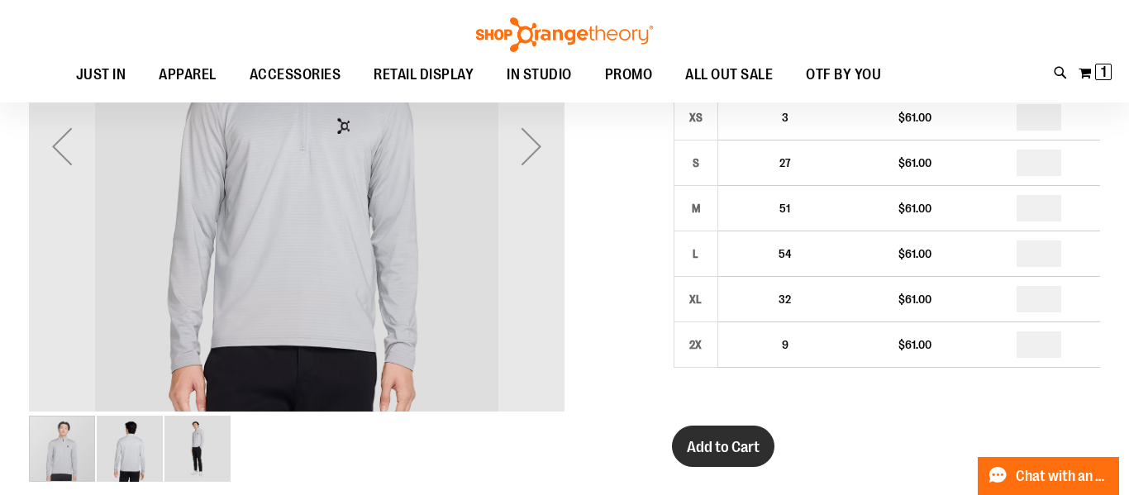
click at [715, 440] on span "Add to Cart" at bounding box center [723, 447] width 73 height 18
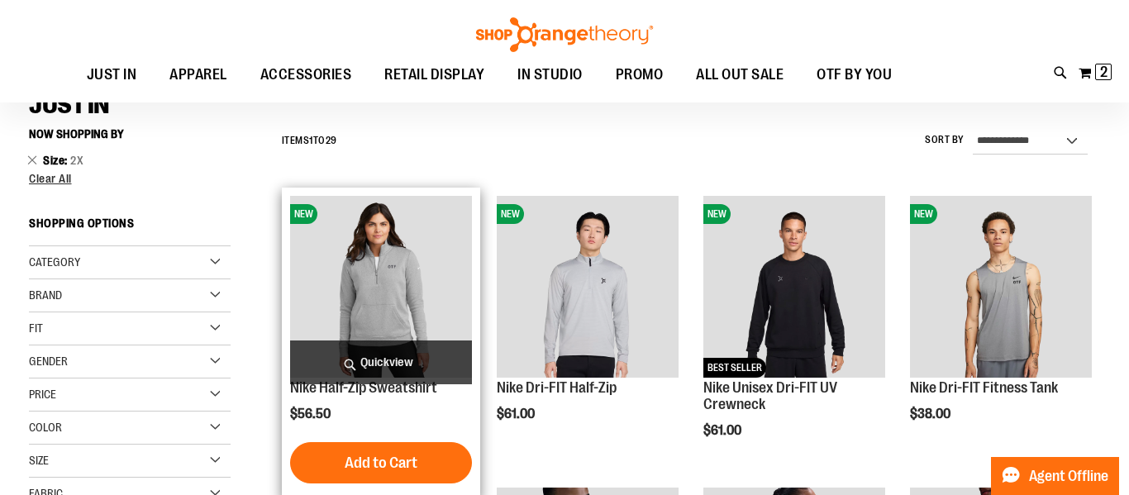
scroll to position [140, 0]
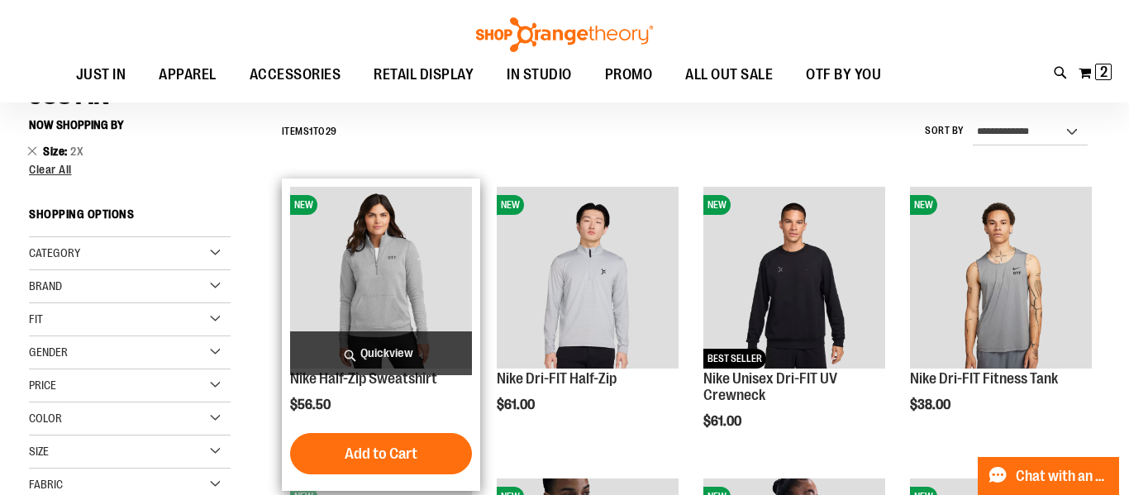
type input "**********"
click at [380, 315] on img "product" at bounding box center [381, 278] width 182 height 182
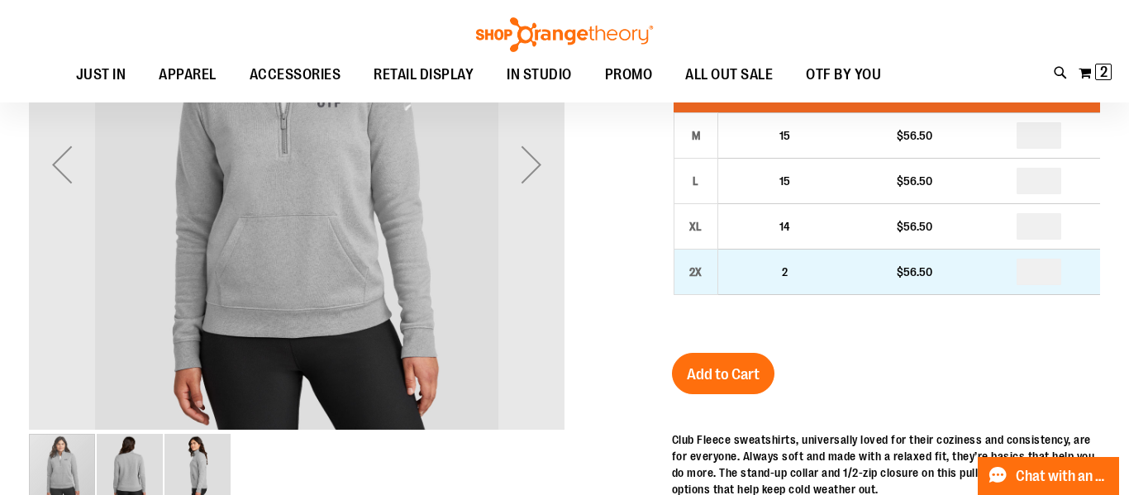
scroll to position [159, 0]
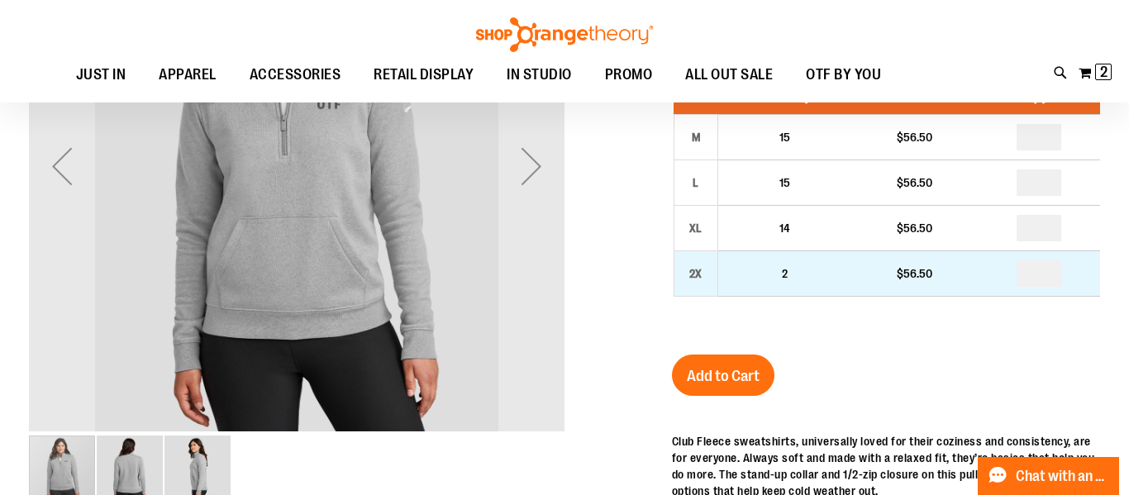
type input "**********"
click at [1046, 269] on input "*" at bounding box center [1038, 273] width 45 height 26
type input "*"
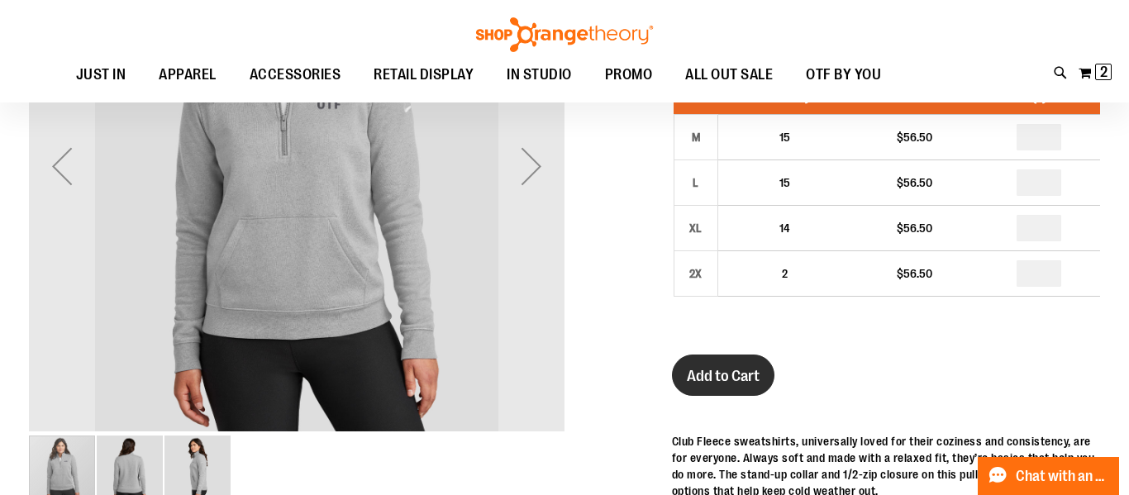
click at [702, 381] on span "Add to Cart" at bounding box center [723, 376] width 73 height 18
